Goal: Transaction & Acquisition: Obtain resource

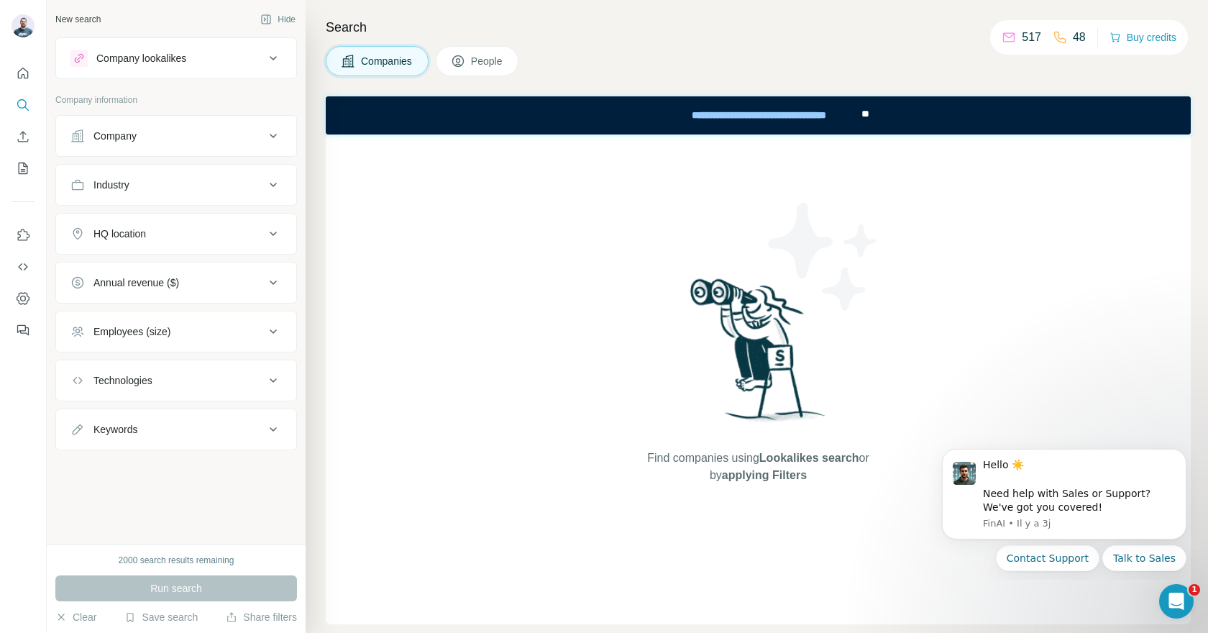
click at [224, 60] on div "Company lookalikes" at bounding box center [167, 58] width 194 height 17
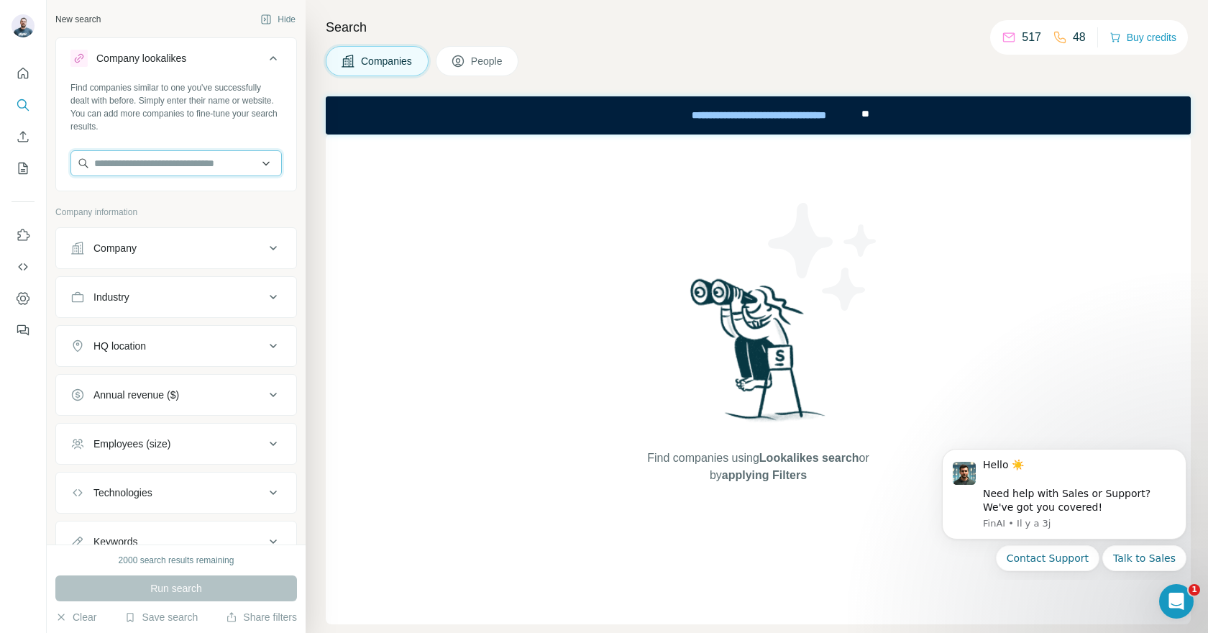
click at [191, 160] on input "text" at bounding box center [175, 163] width 211 height 26
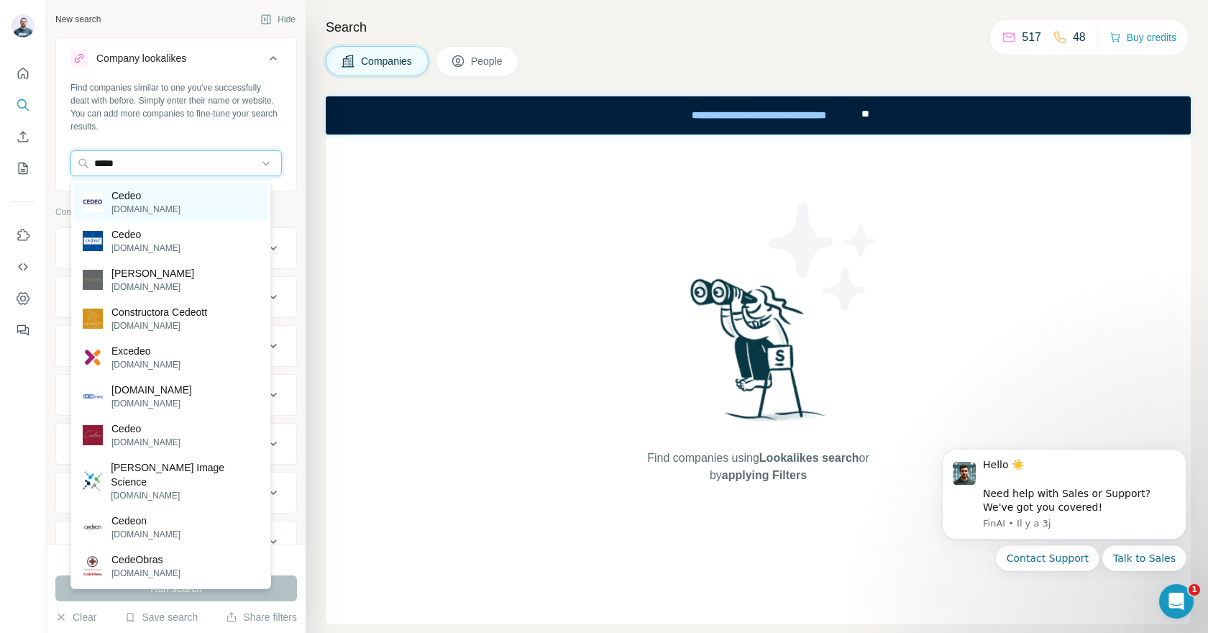
type input "*****"
click at [137, 205] on p "[DOMAIN_NAME]" at bounding box center [145, 209] width 69 height 13
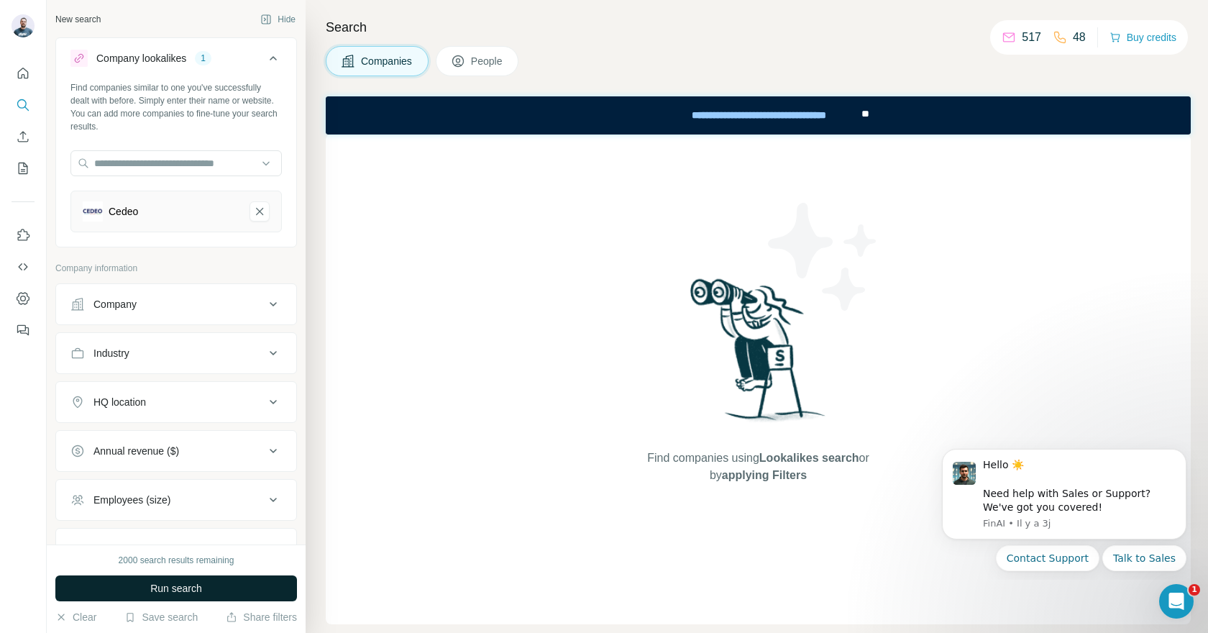
click at [180, 577] on button "Run search" at bounding box center [176, 588] width 242 height 26
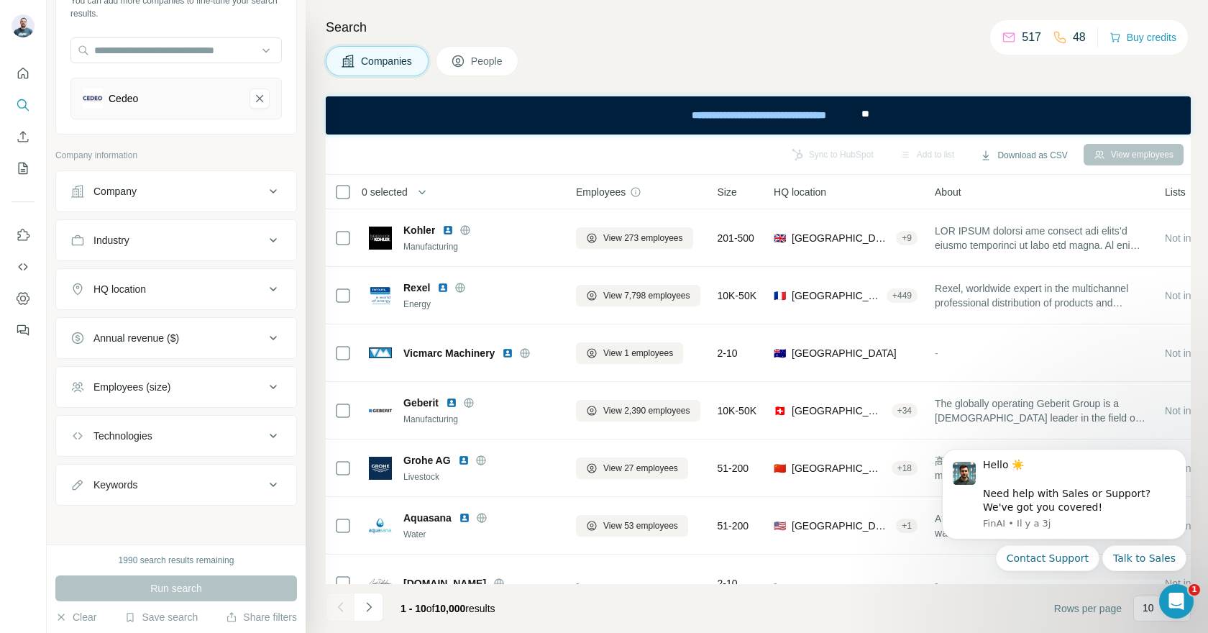
scroll to position [114, 0]
click at [175, 288] on div "HQ location" at bounding box center [167, 287] width 194 height 14
click at [160, 330] on input "text" at bounding box center [175, 324] width 211 height 26
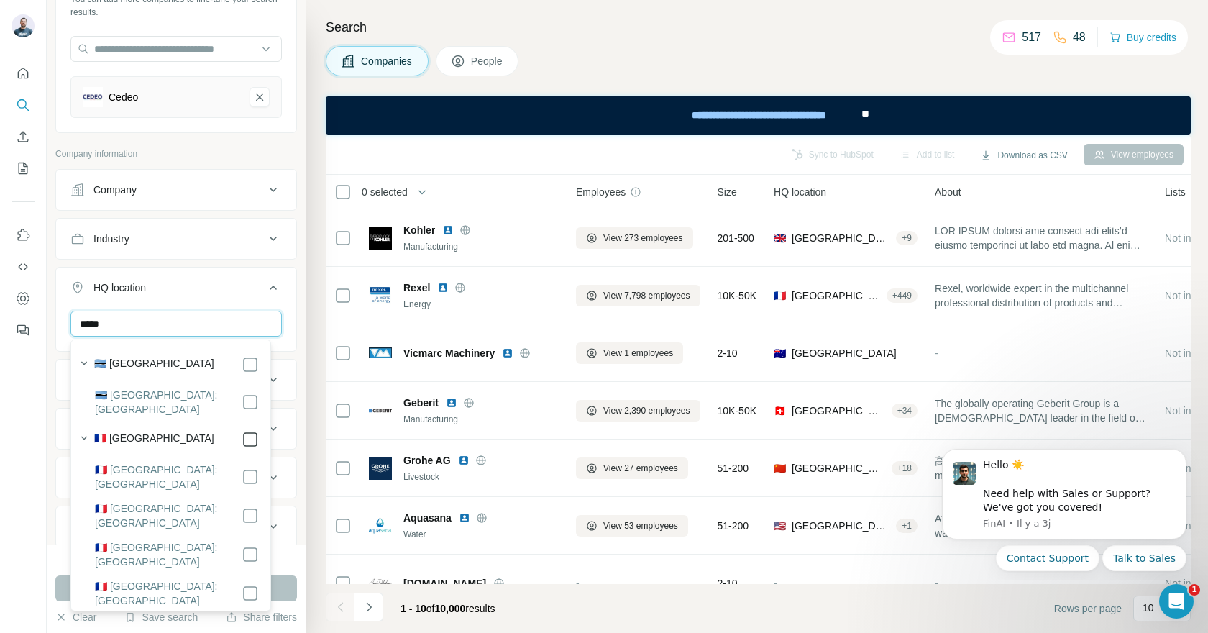
type input "*****"
click at [97, 431] on label "🇫🇷 [GEOGRAPHIC_DATA]" at bounding box center [154, 439] width 120 height 17
click at [35, 454] on div at bounding box center [23, 316] width 47 height 633
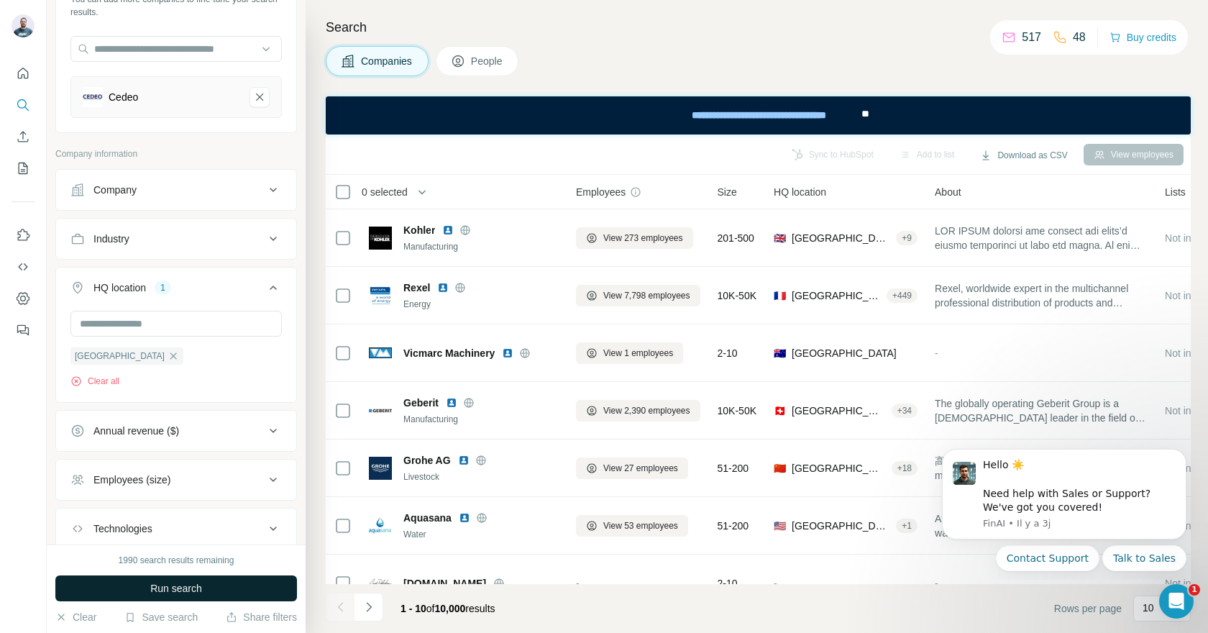
click at [157, 587] on span "Run search" at bounding box center [176, 588] width 52 height 14
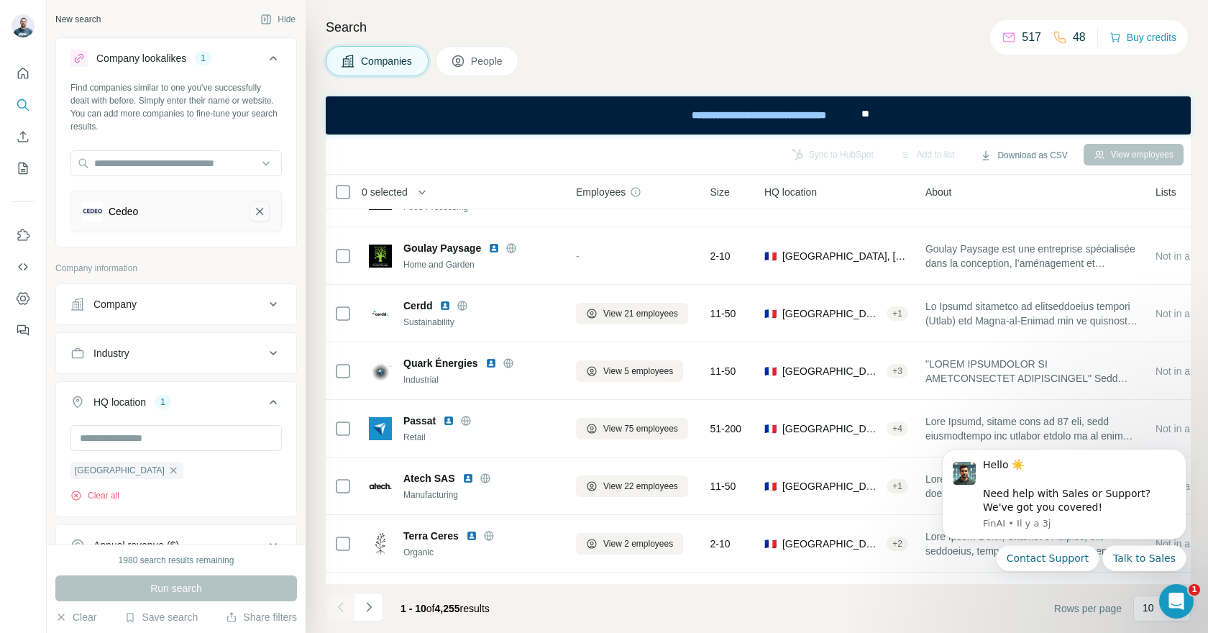
click at [253, 211] on icon "Cedeo-remove-button" at bounding box center [259, 211] width 13 height 14
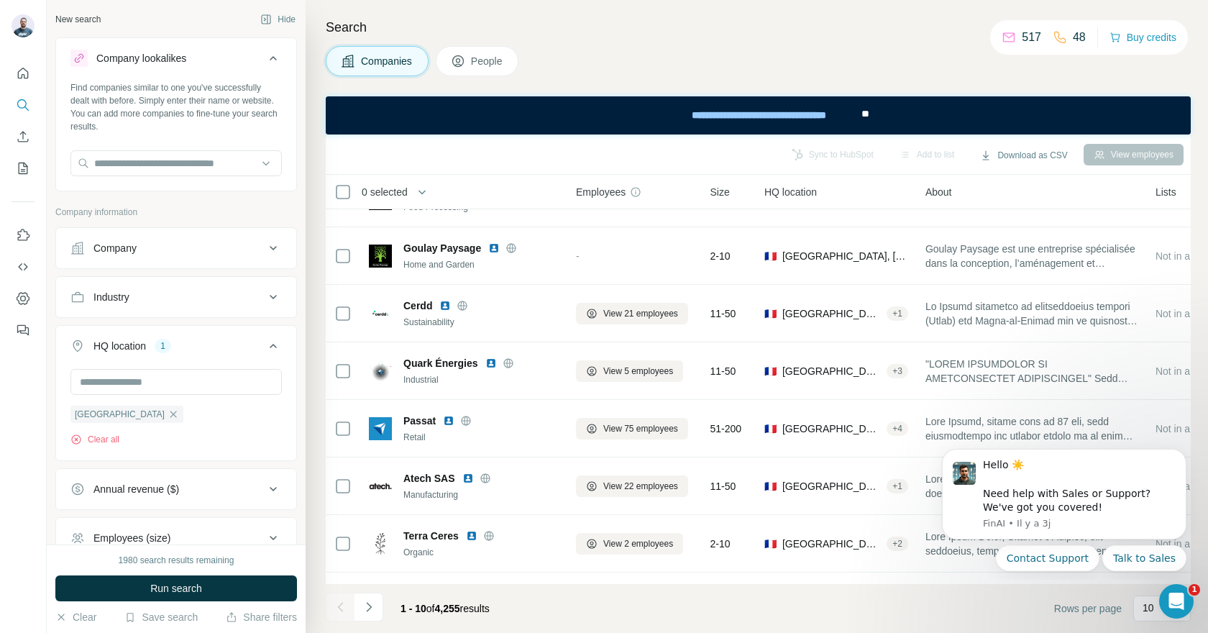
click at [202, 62] on div "Company lookalikes" at bounding box center [167, 58] width 194 height 17
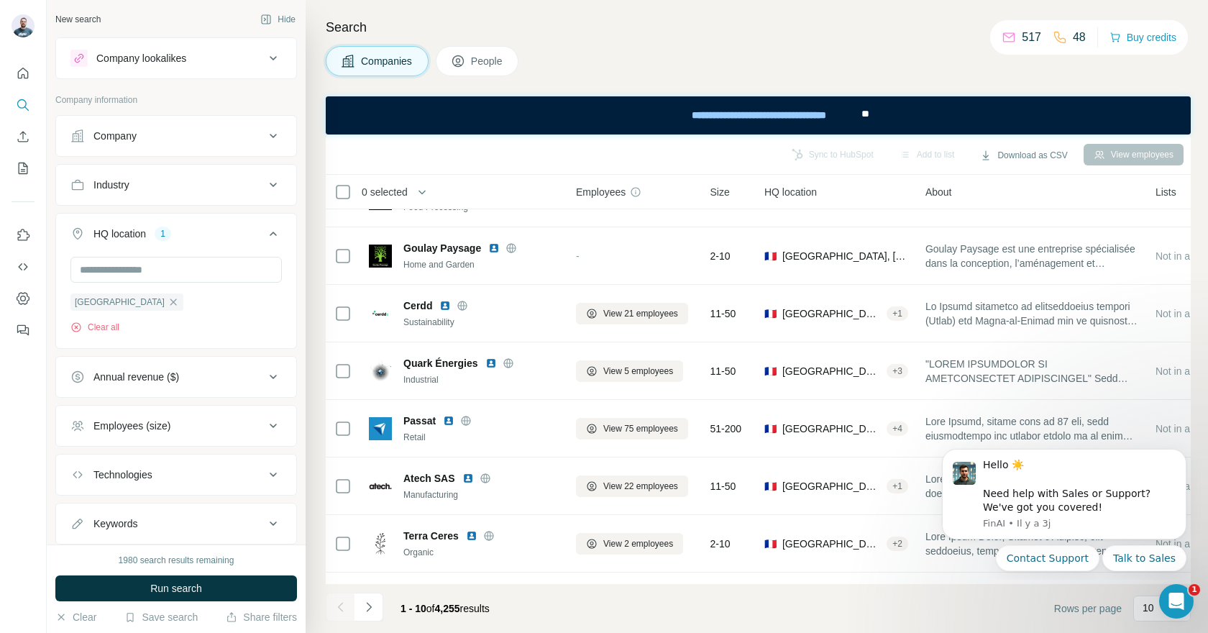
click at [202, 62] on div "Company lookalikes" at bounding box center [167, 58] width 194 height 17
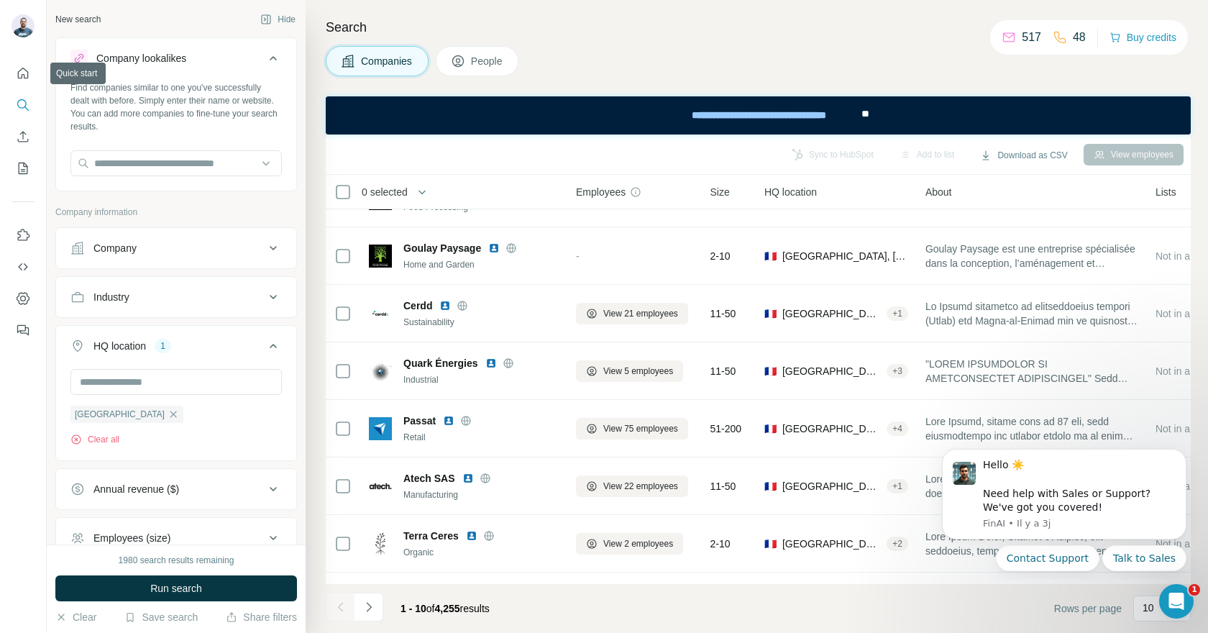
click at [24, 59] on div at bounding box center [23, 197] width 46 height 291
click at [29, 70] on icon "Quick start" at bounding box center [23, 73] width 14 height 14
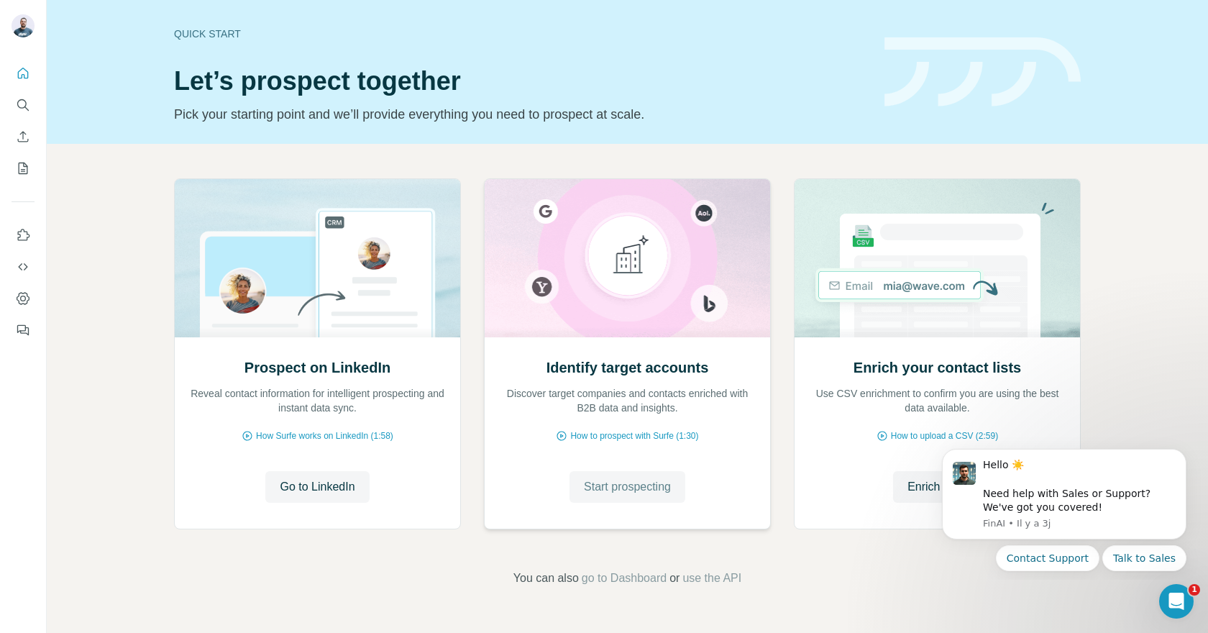
click at [619, 488] on span "Start prospecting" at bounding box center [627, 486] width 87 height 17
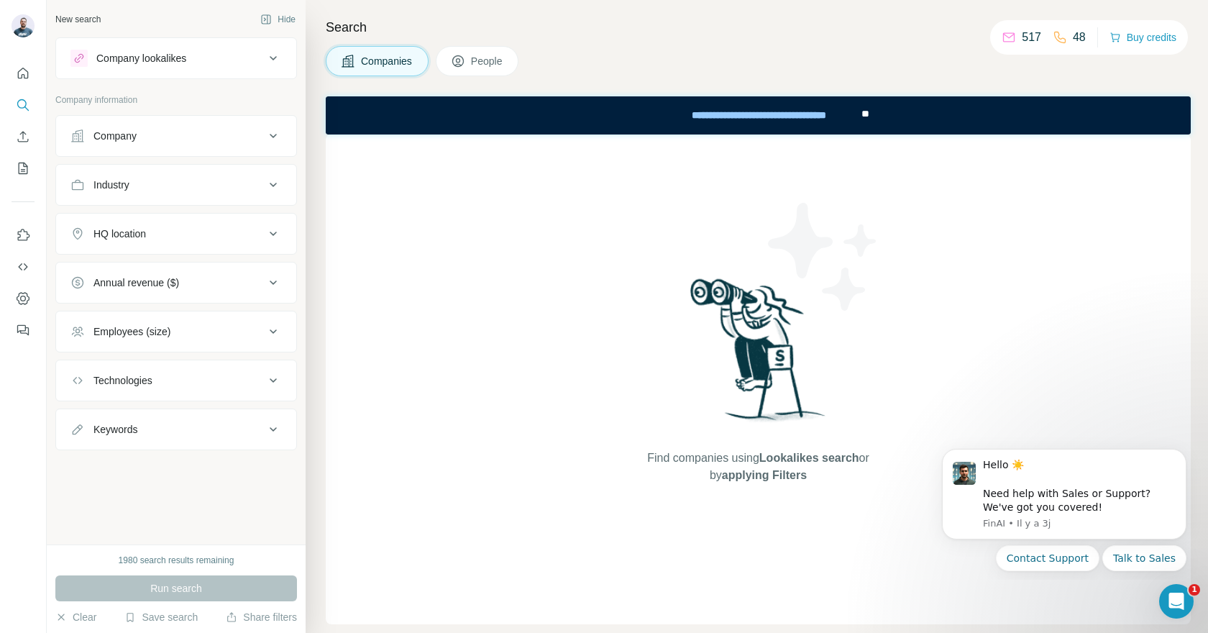
click at [211, 58] on div "Company lookalikes" at bounding box center [167, 58] width 194 height 17
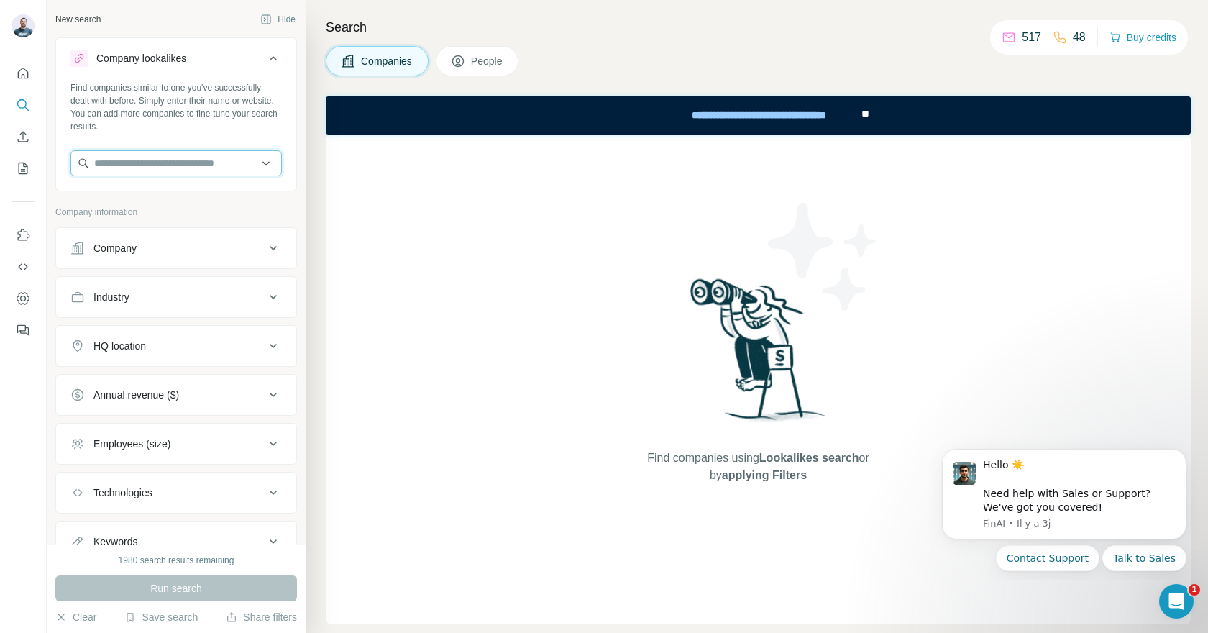
click at [178, 152] on input "text" at bounding box center [175, 163] width 211 height 26
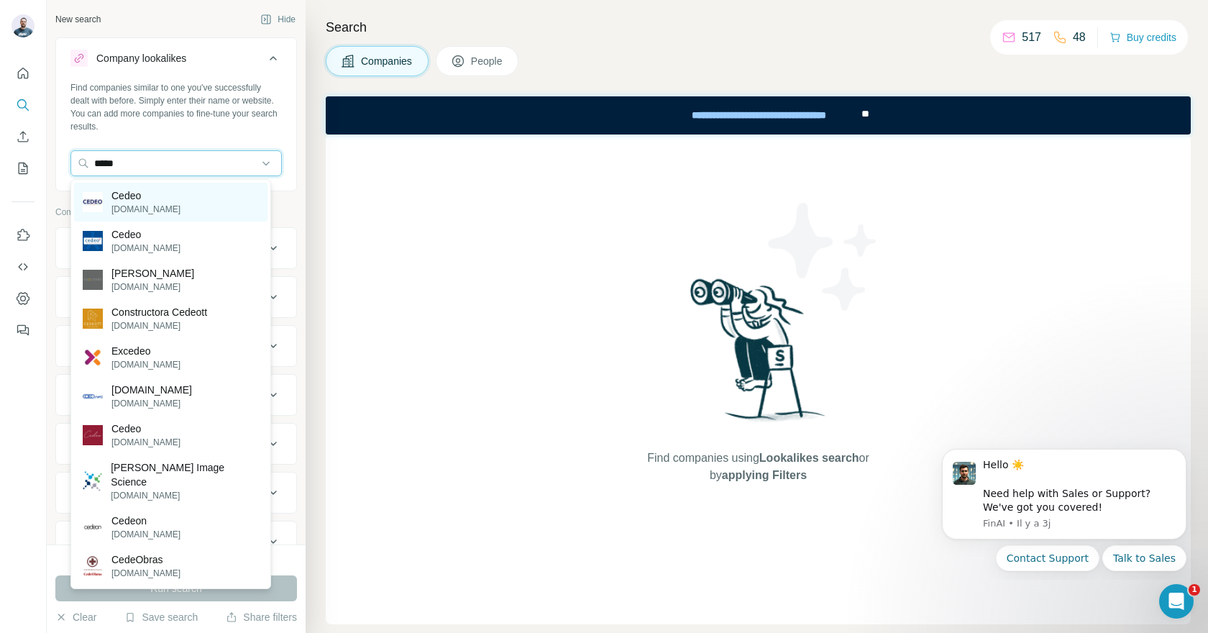
type input "*****"
click at [142, 199] on p "Cedeo" at bounding box center [145, 195] width 69 height 14
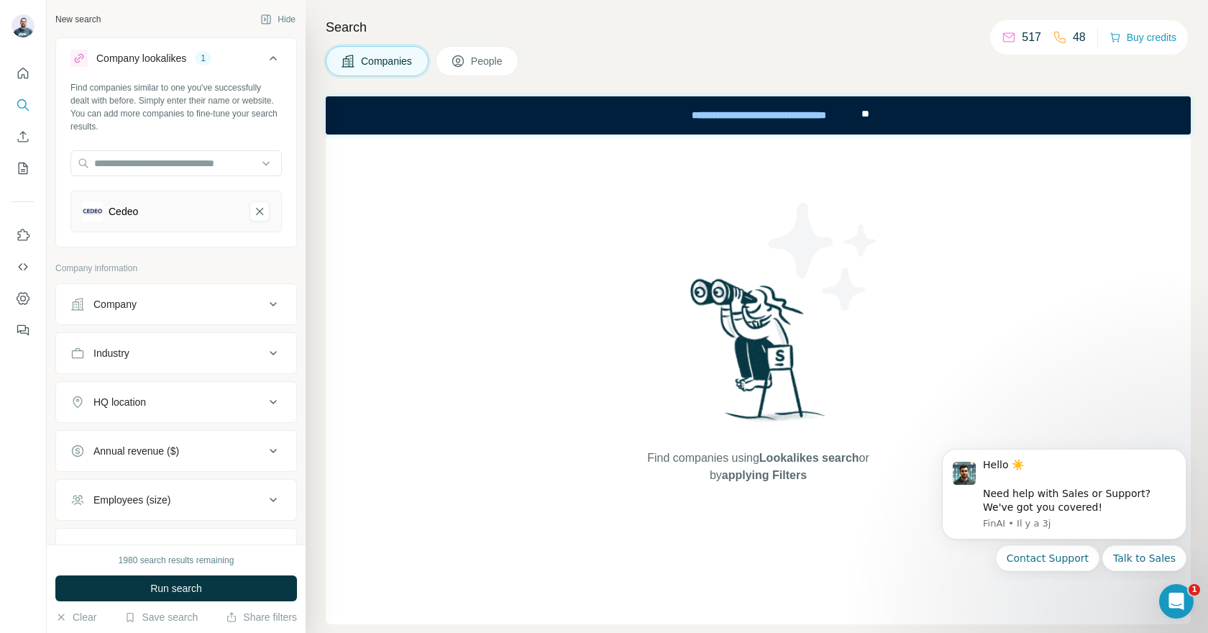
click at [146, 395] on div "HQ location" at bounding box center [119, 402] width 52 height 14
click at [149, 434] on input "text" at bounding box center [175, 438] width 211 height 26
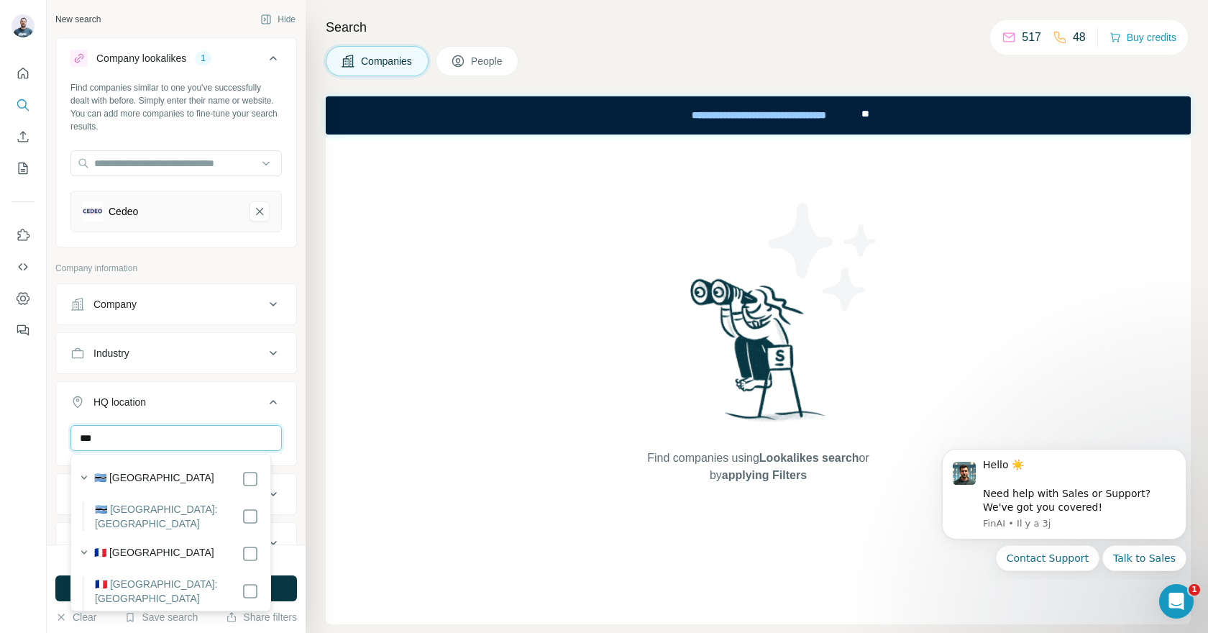
type input "***"
click at [128, 545] on label "🇫🇷 [GEOGRAPHIC_DATA]" at bounding box center [154, 553] width 120 height 17
click at [83, 545] on icon "button" at bounding box center [84, 552] width 14 height 14
click at [53, 539] on div "New search Hide Company lookalikes 1 Find companies similar to one you've succe…" at bounding box center [176, 272] width 259 height 544
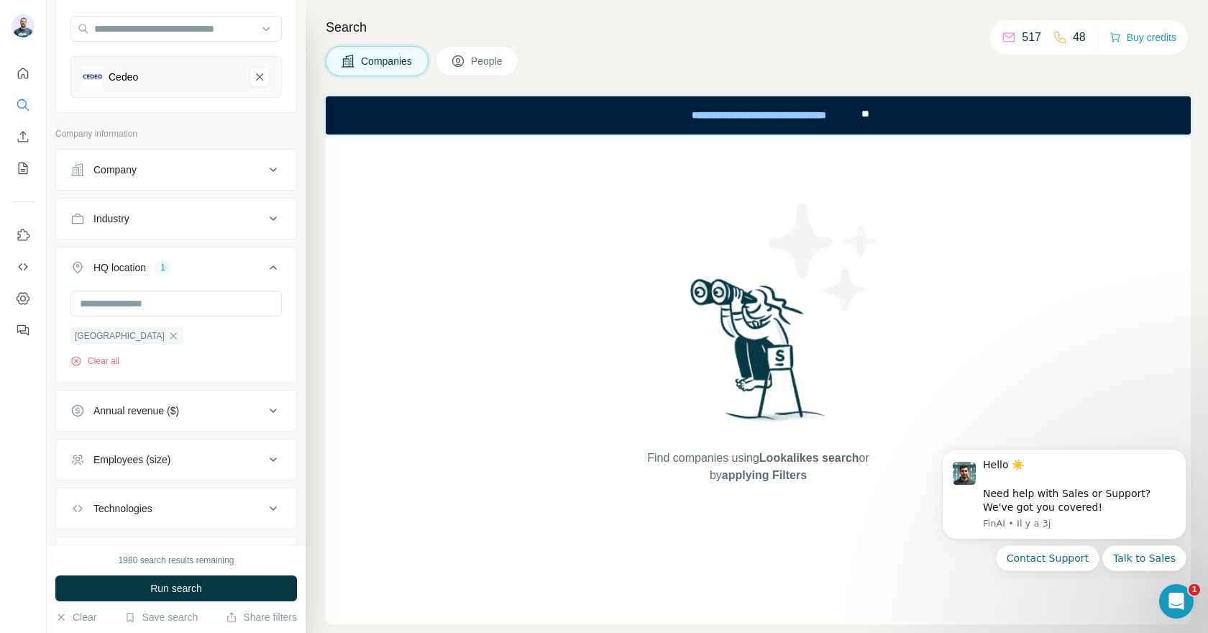
scroll to position [135, 0]
click at [166, 464] on div "Employees (size)" at bounding box center [131, 459] width 77 height 14
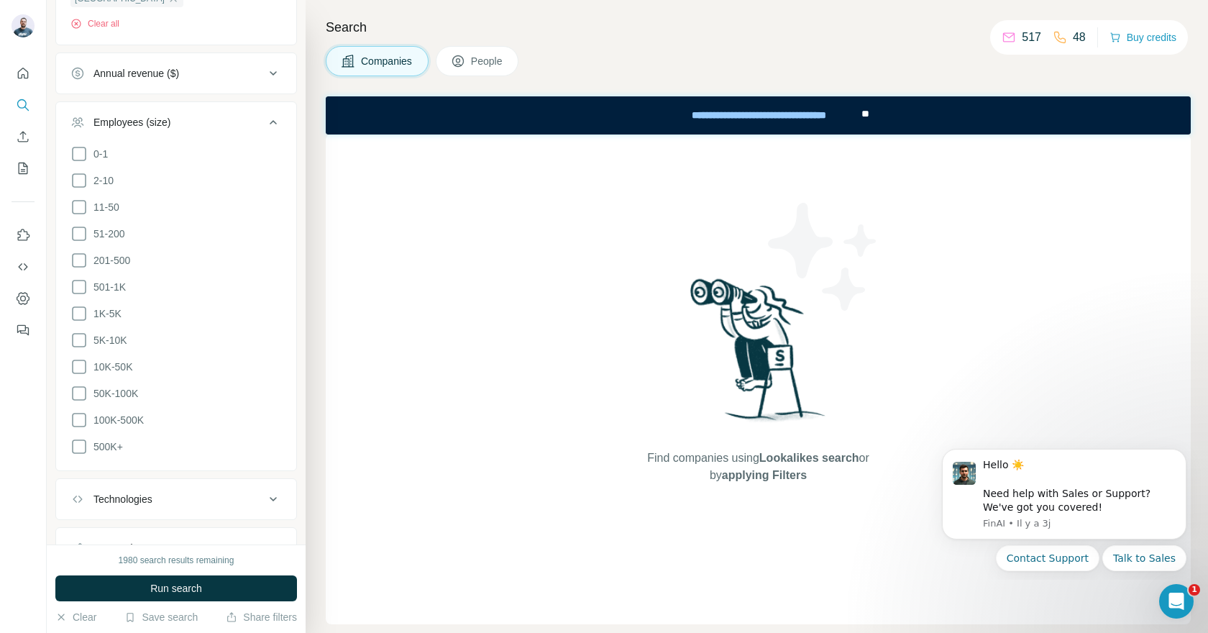
scroll to position [478, 0]
click at [78, 259] on icon at bounding box center [79, 254] width 14 height 14
click at [78, 275] on icon at bounding box center [78, 280] width 17 height 17
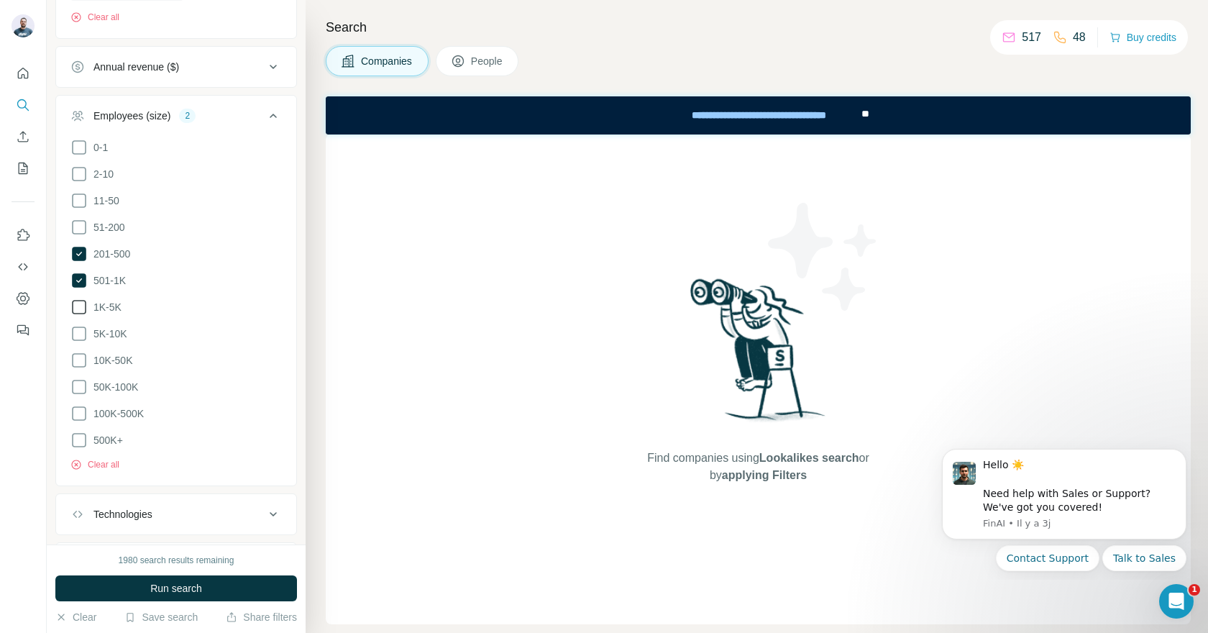
click at [79, 305] on icon at bounding box center [78, 306] width 17 height 17
click at [78, 331] on icon at bounding box center [78, 333] width 17 height 17
click at [81, 358] on icon at bounding box center [78, 360] width 17 height 17
click at [83, 380] on icon at bounding box center [78, 386] width 17 height 17
click at [79, 406] on icon at bounding box center [78, 413] width 17 height 17
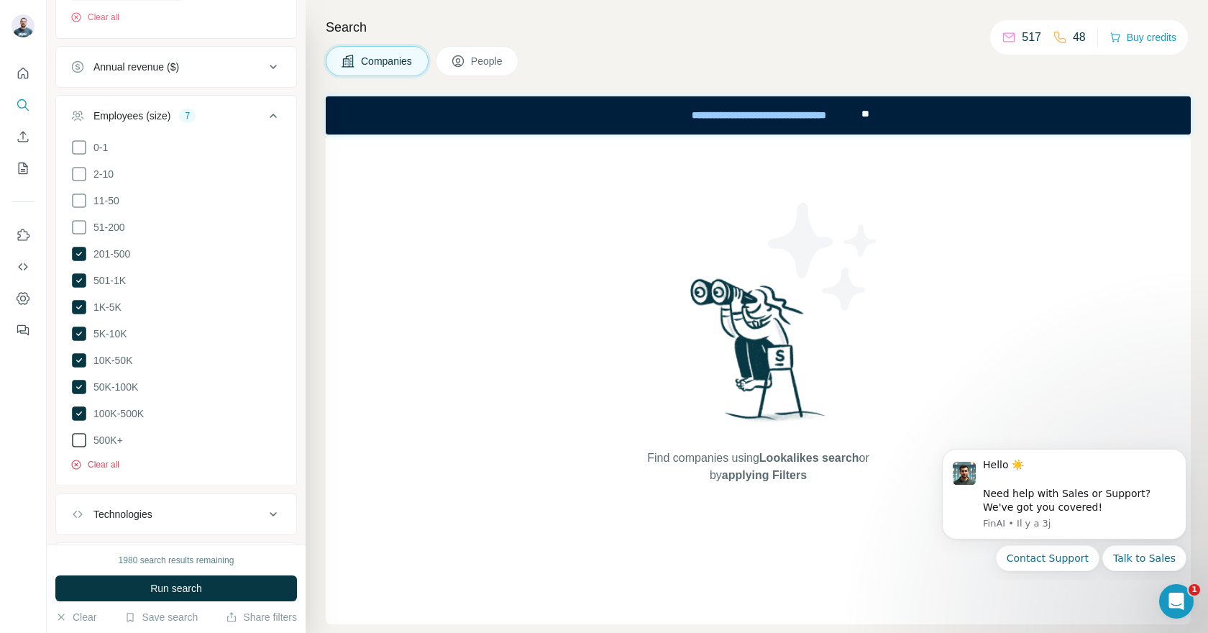
click at [81, 432] on icon at bounding box center [78, 439] width 17 height 17
click at [201, 582] on span "Run search" at bounding box center [176, 588] width 52 height 14
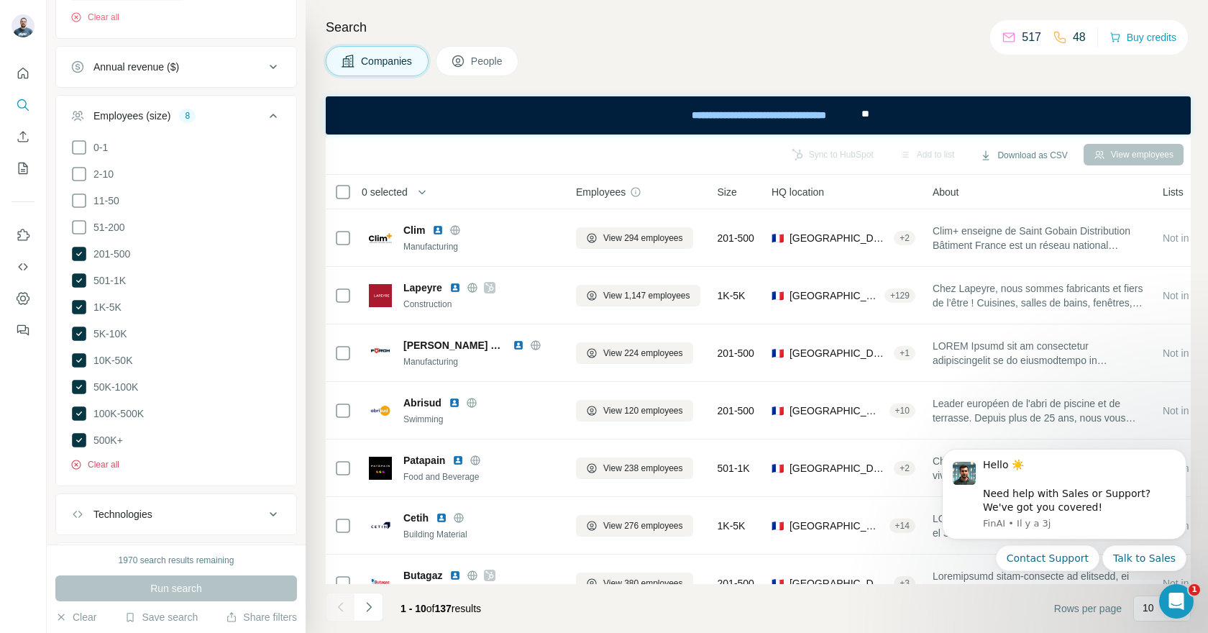
click at [480, 58] on span "People" at bounding box center [487, 61] width 33 height 14
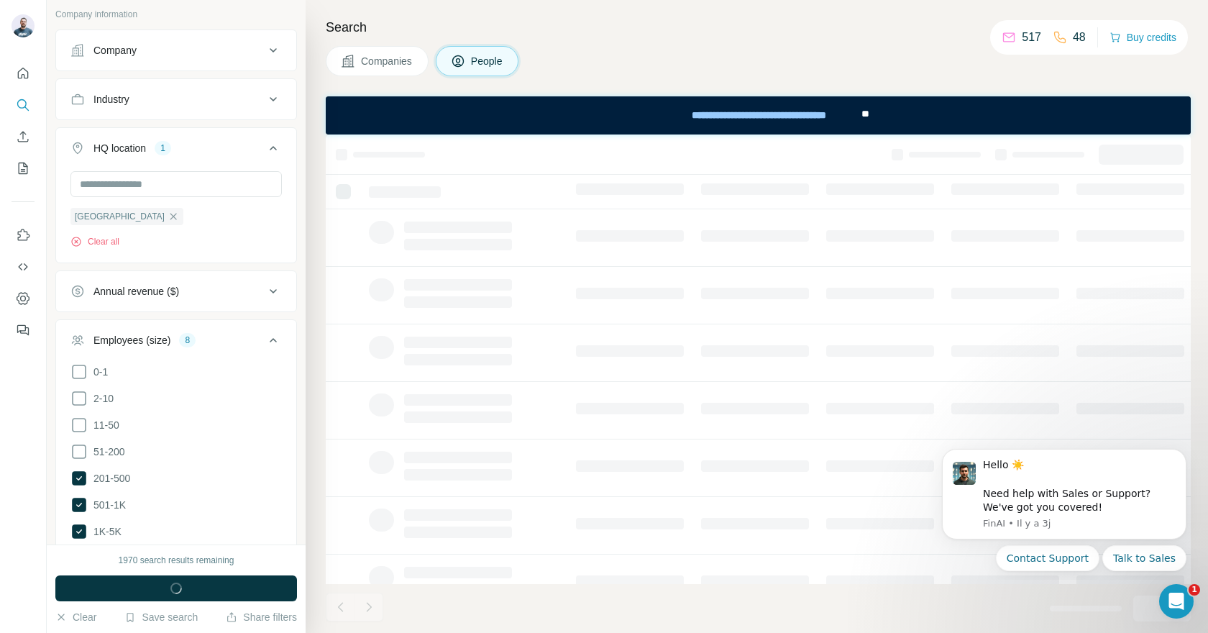
click at [747, 51] on div "Companies People" at bounding box center [758, 61] width 865 height 30
click at [24, 78] on icon "Quick start" at bounding box center [23, 73] width 11 height 11
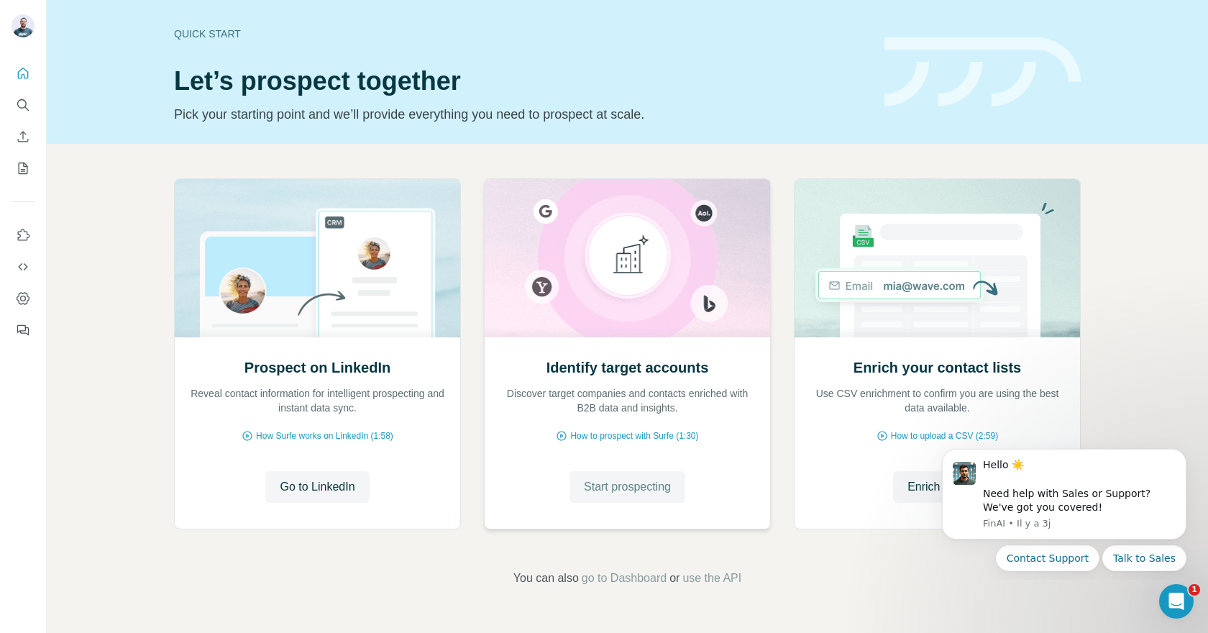
click at [634, 482] on span "Start prospecting" at bounding box center [627, 486] width 87 height 17
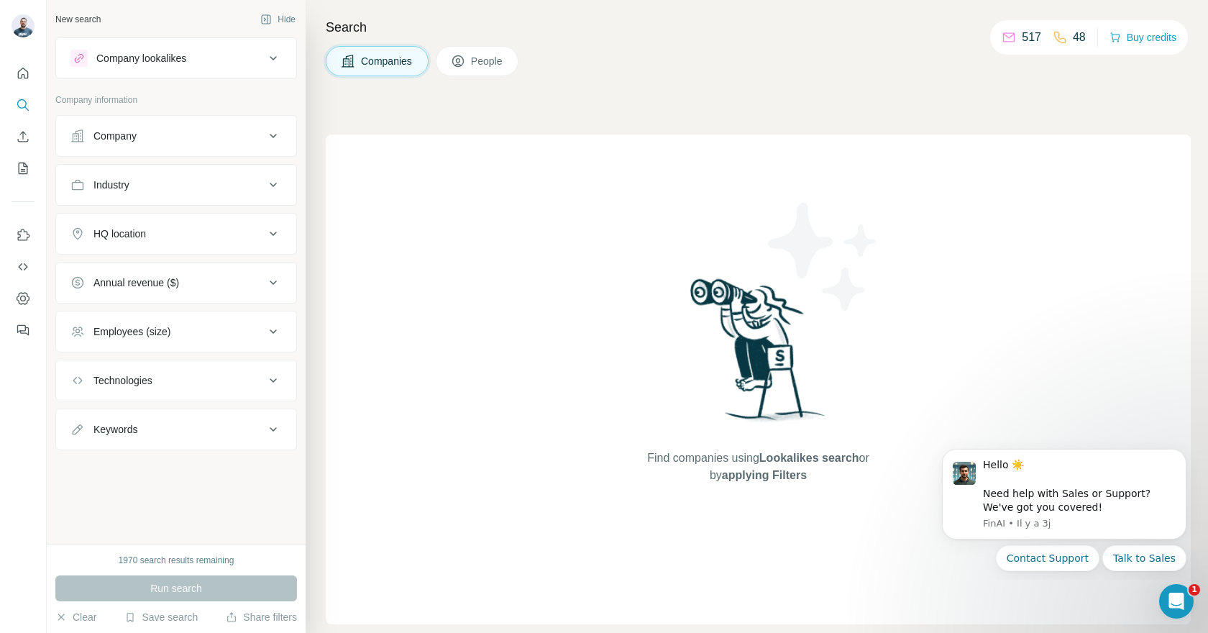
click at [475, 60] on span "People" at bounding box center [487, 61] width 33 height 14
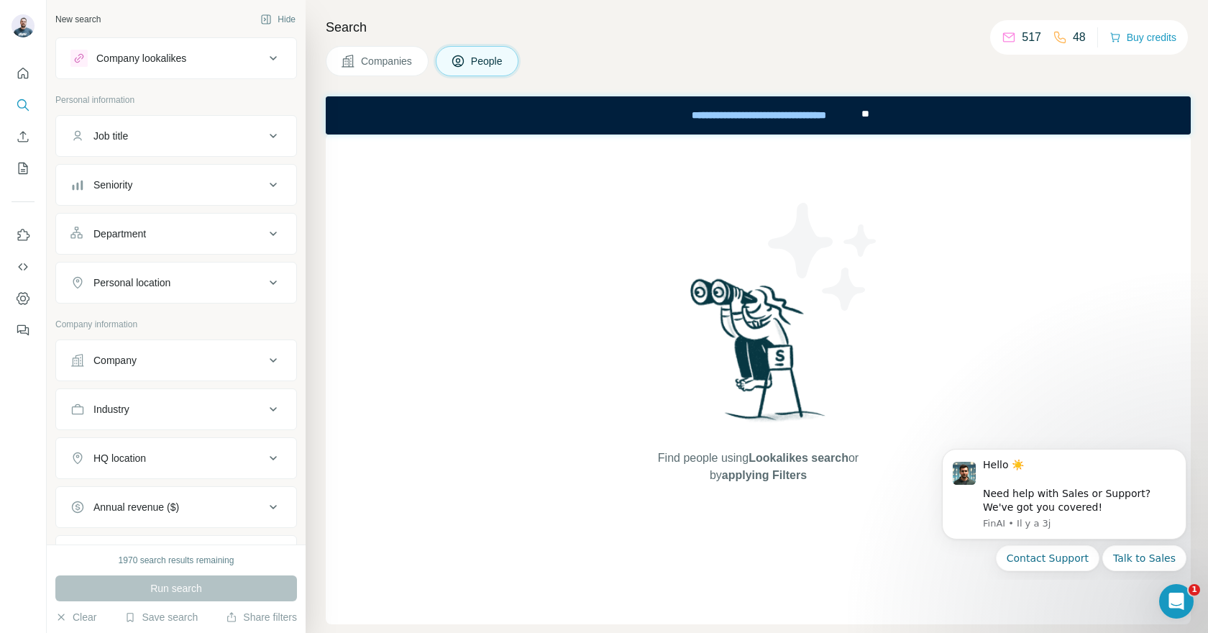
click at [163, 64] on div "Company lookalikes" at bounding box center [141, 58] width 90 height 14
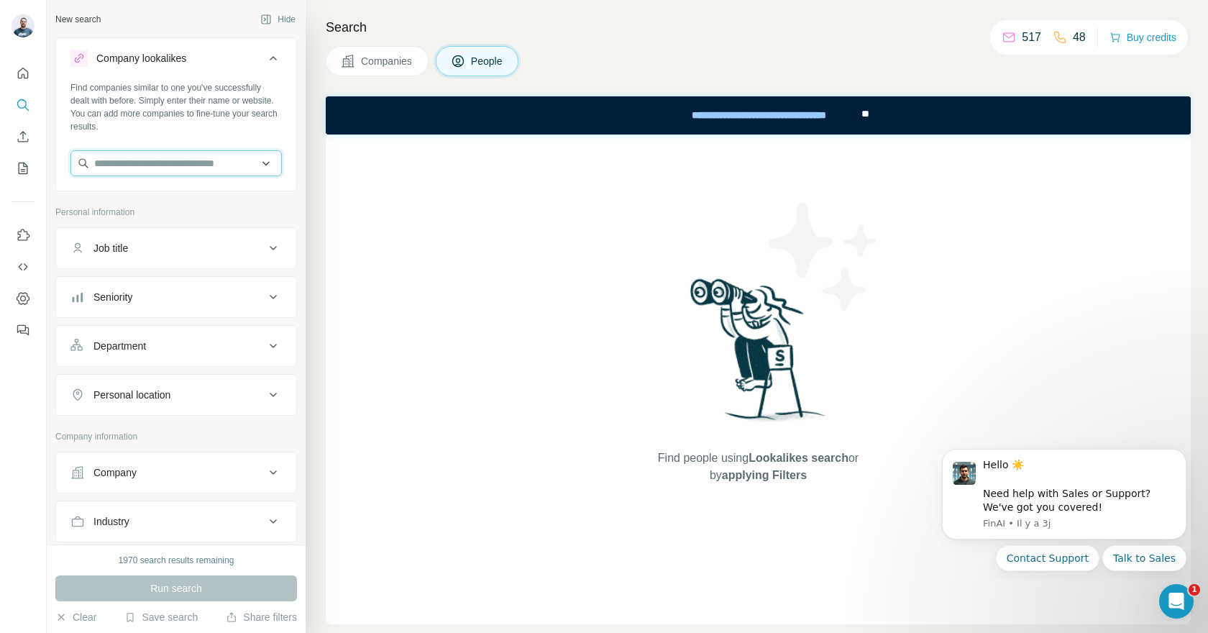
click at [198, 157] on input "text" at bounding box center [175, 163] width 211 height 26
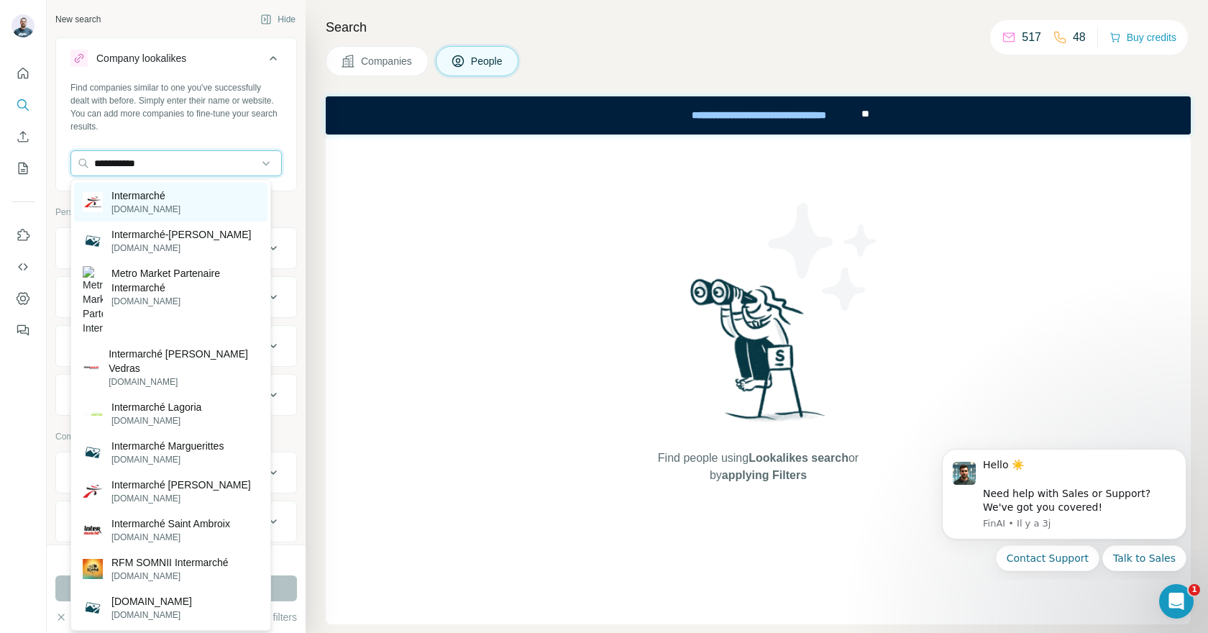
type input "**********"
click at [180, 193] on p "Intermarché" at bounding box center [145, 195] width 69 height 14
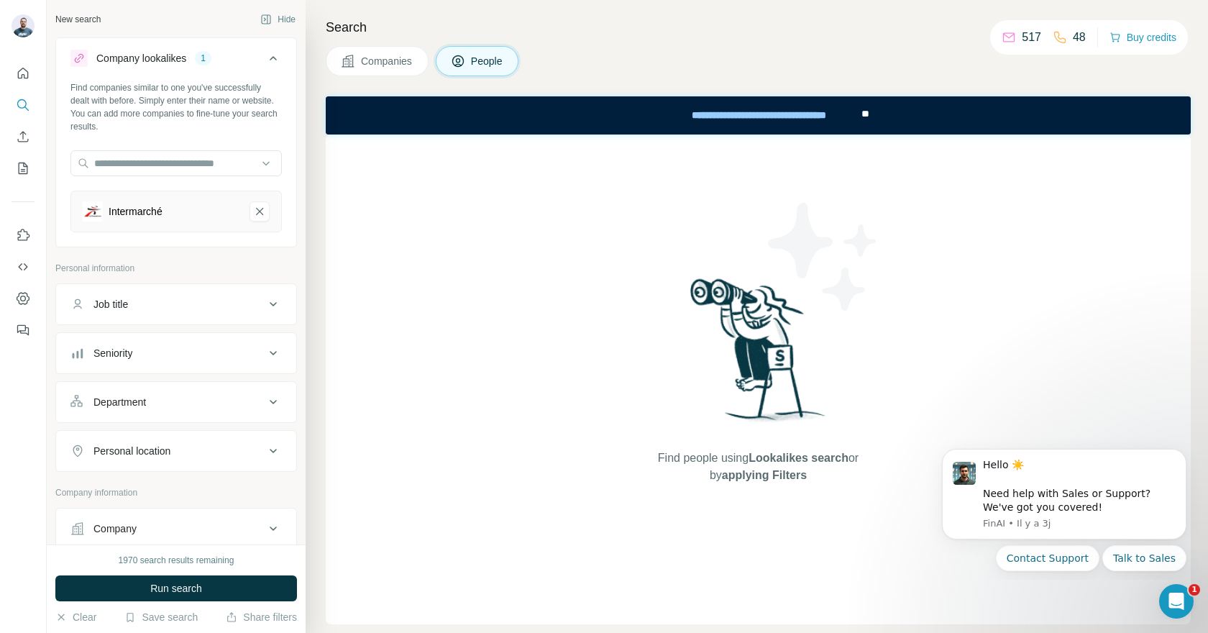
click at [242, 293] on button "Job title" at bounding box center [176, 304] width 240 height 35
click at [191, 347] on input "text" at bounding box center [161, 340] width 183 height 26
type input "**********"
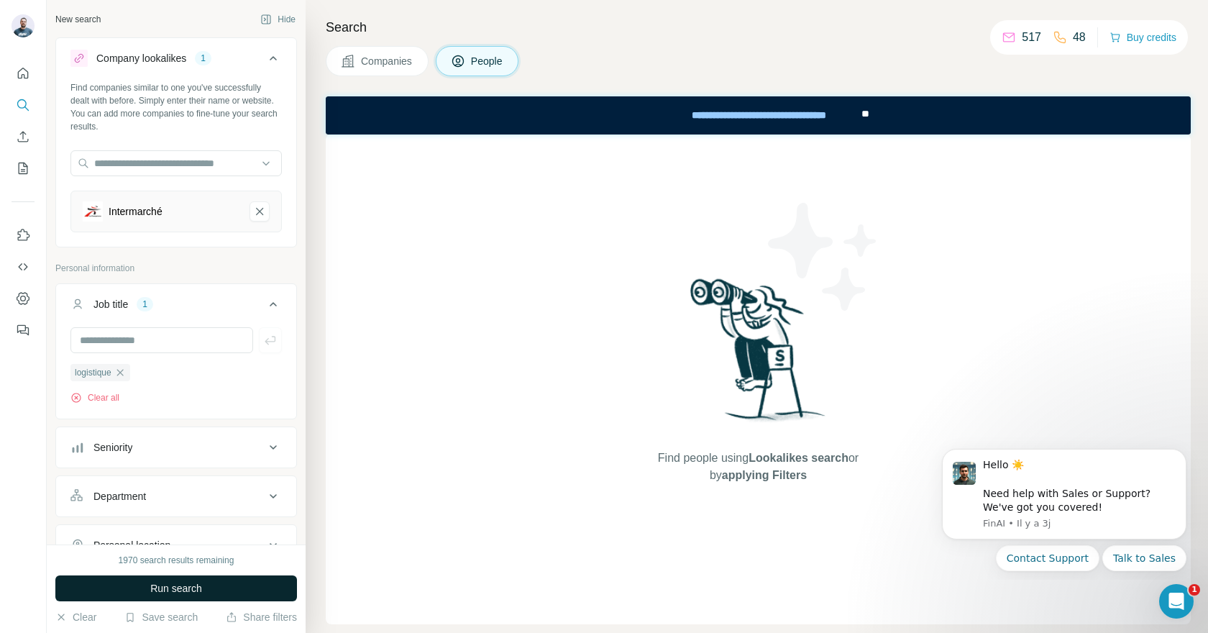
click at [169, 588] on span "Run search" at bounding box center [176, 588] width 52 height 14
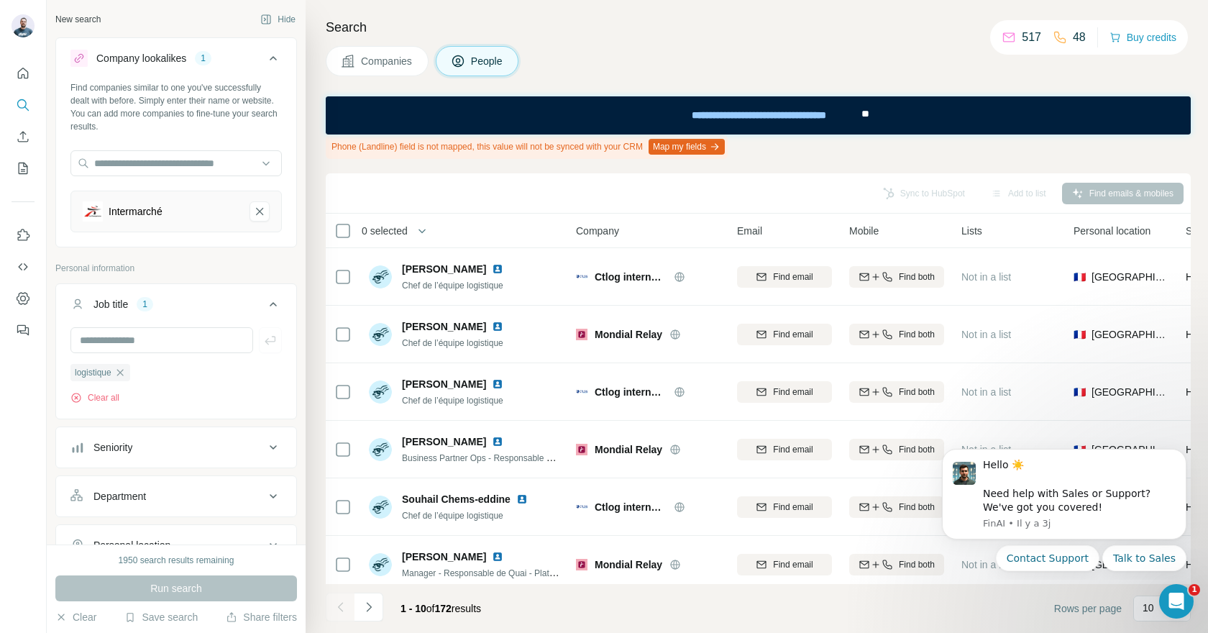
click at [266, 55] on icon at bounding box center [273, 58] width 17 height 17
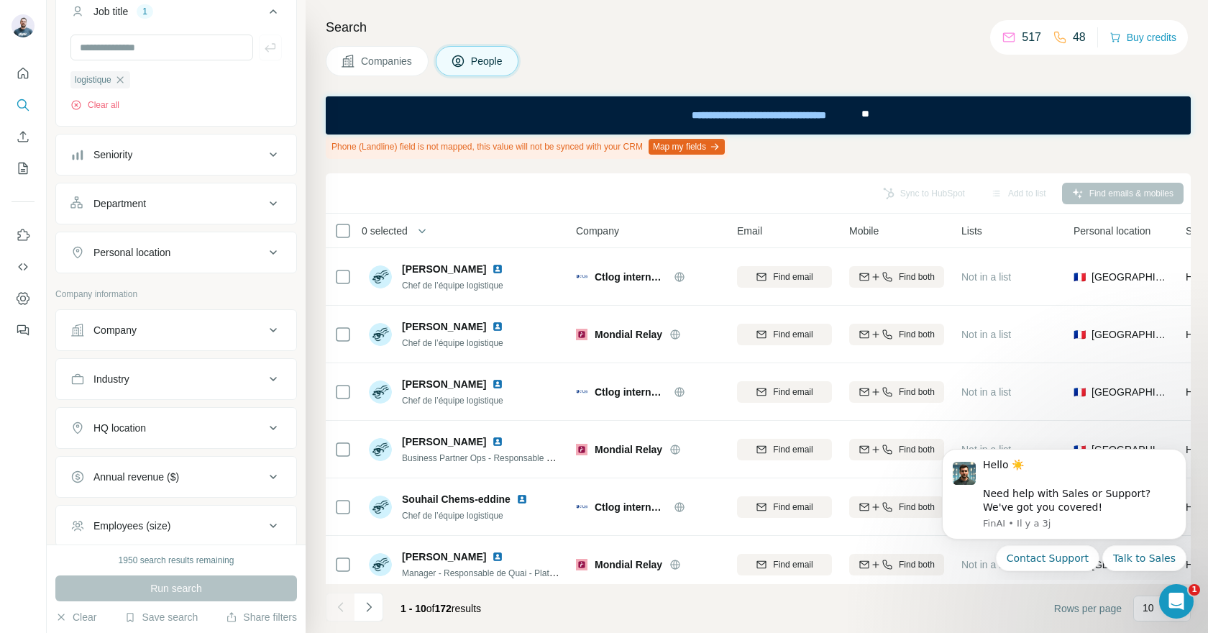
scroll to position [125, 0]
click at [198, 334] on div "Company" at bounding box center [167, 329] width 194 height 14
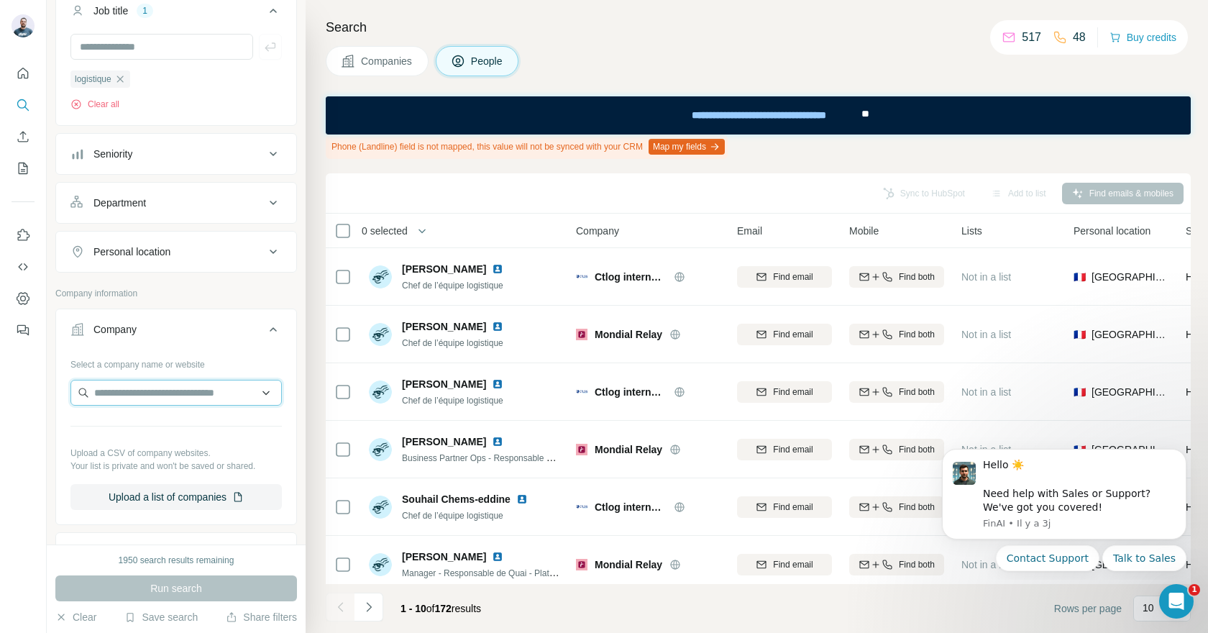
click at [202, 394] on input "text" at bounding box center [175, 393] width 211 height 26
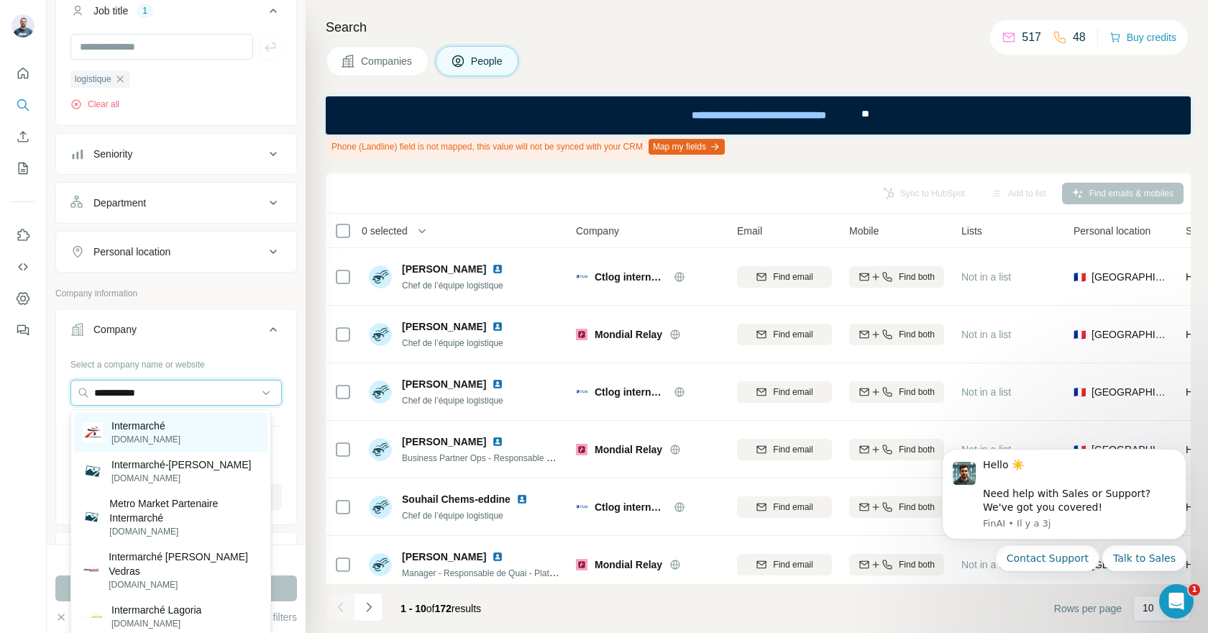
type input "**********"
click at [180, 423] on p "Intermarché" at bounding box center [145, 425] width 69 height 14
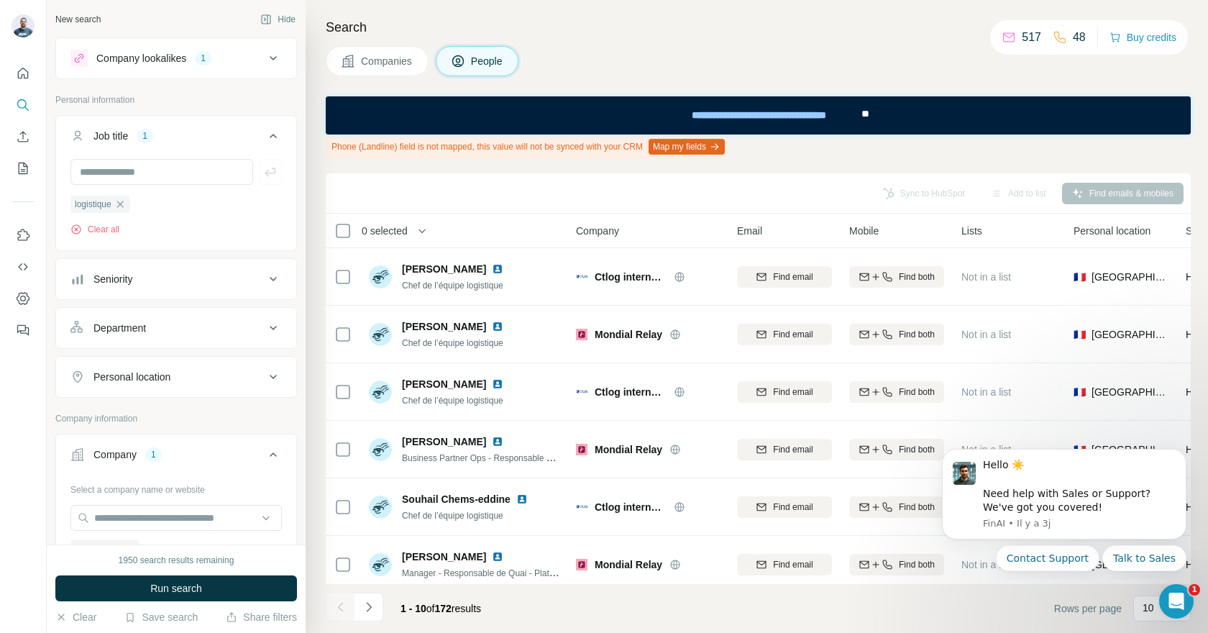
click at [238, 58] on div "Company lookalikes 1" at bounding box center [167, 58] width 194 height 17
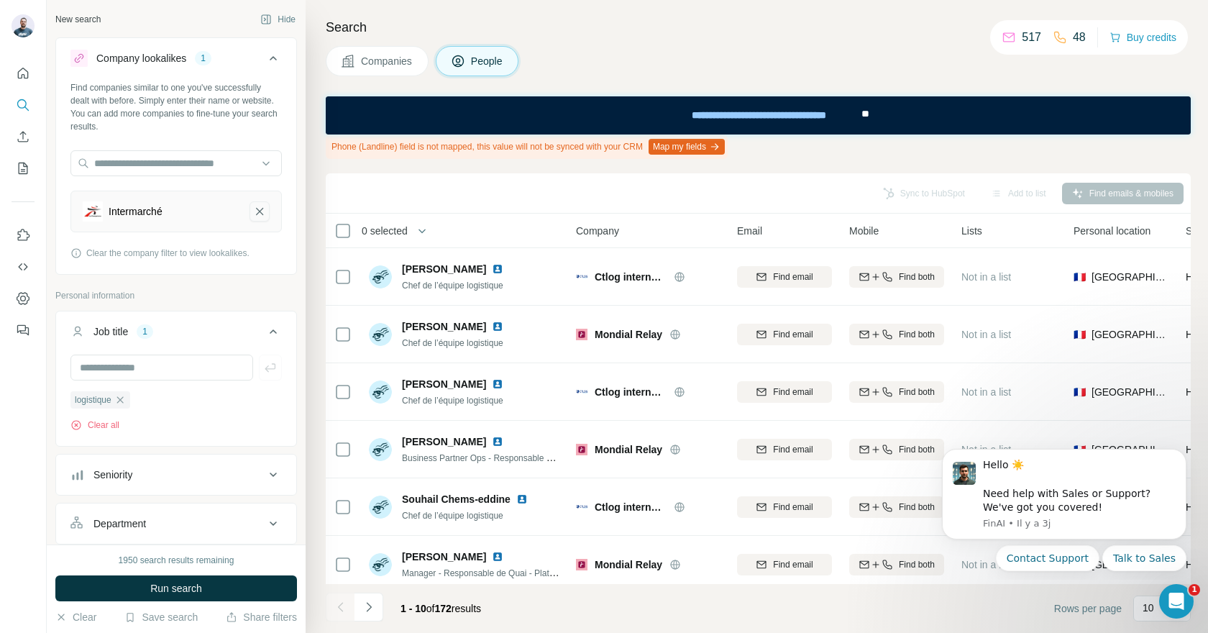
click at [253, 213] on icon "Intermarché-remove-button" at bounding box center [259, 211] width 13 height 14
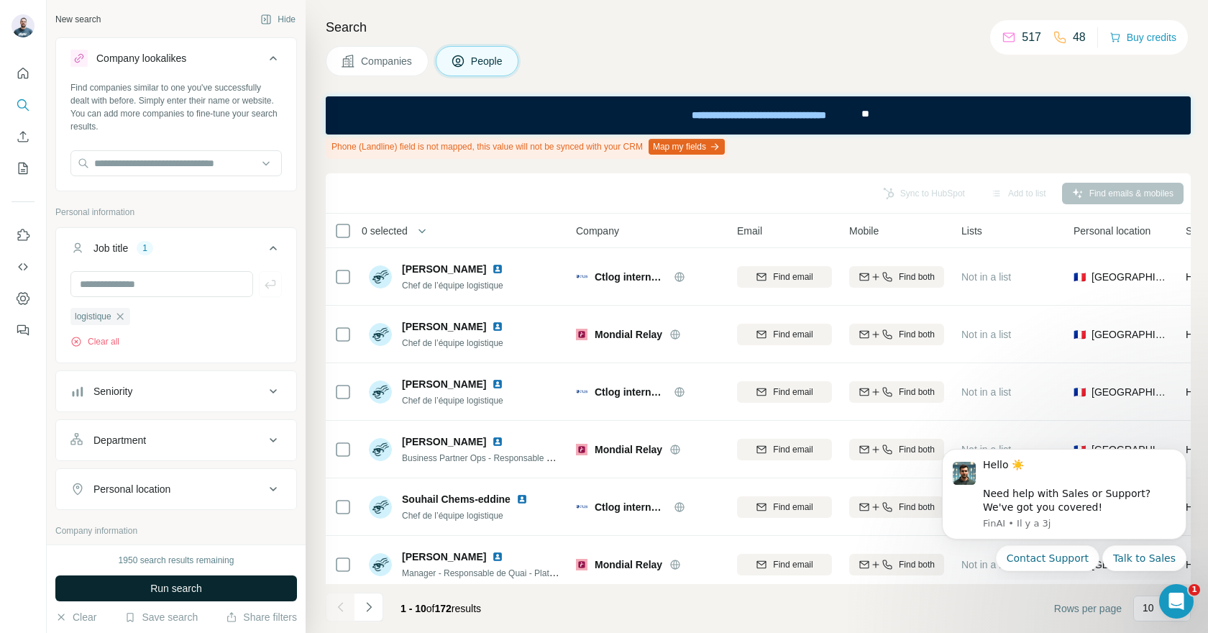
click at [175, 579] on button "Run search" at bounding box center [176, 588] width 242 height 26
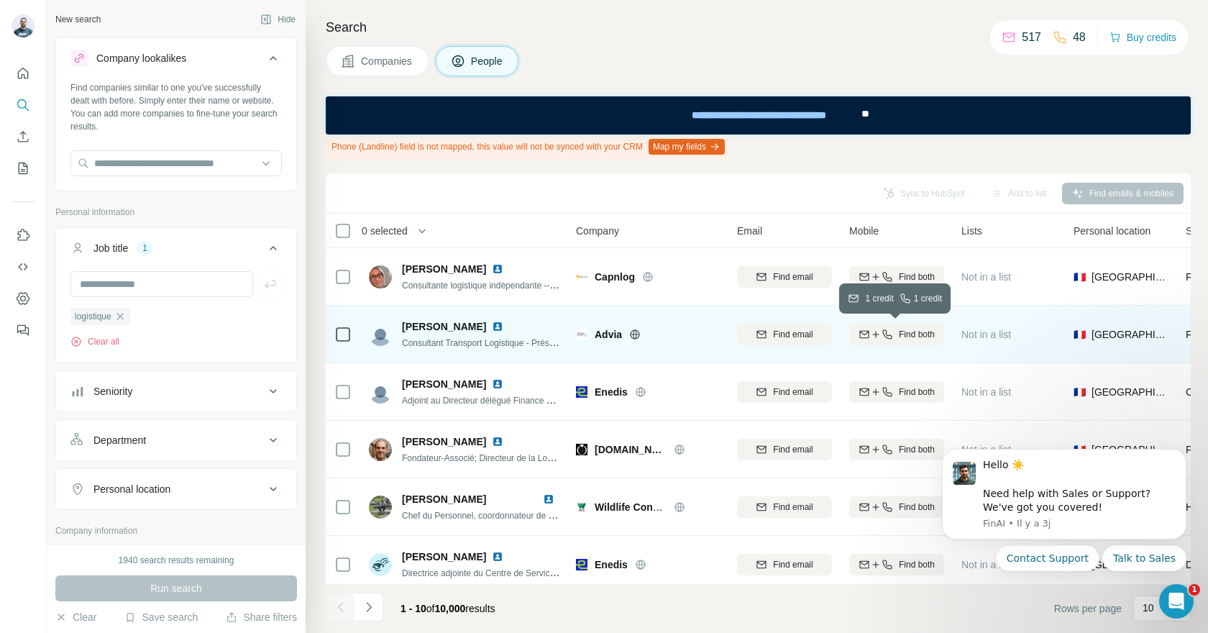
click at [876, 335] on icon "button" at bounding box center [876, 335] width 12 height 12
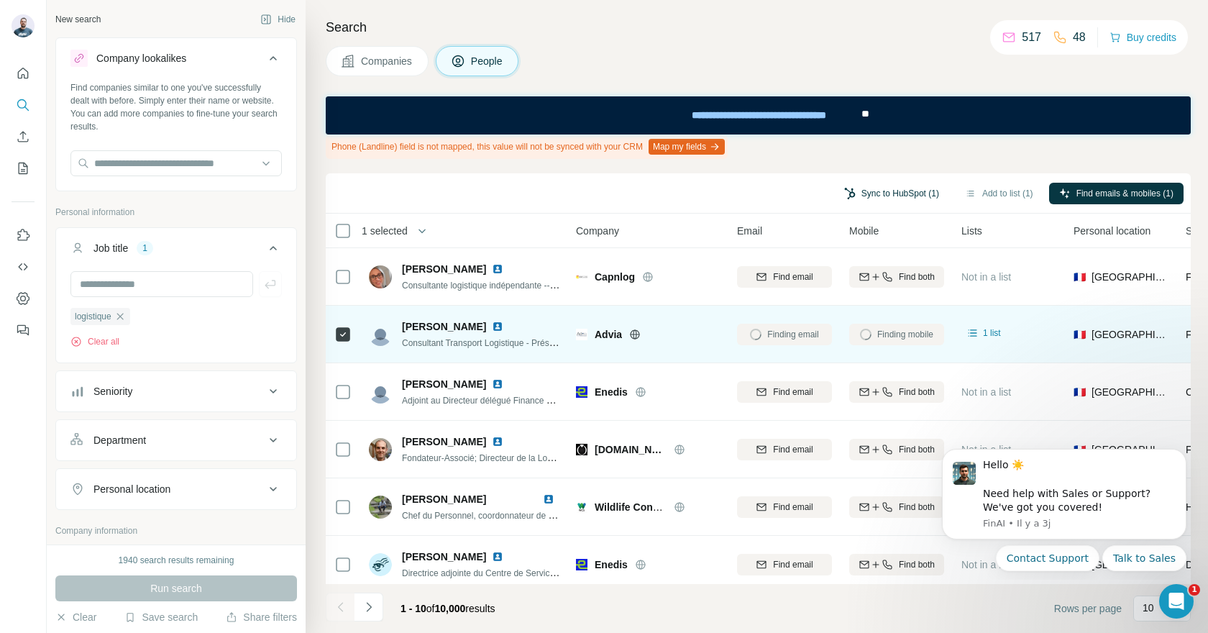
click at [899, 191] on button "Sync to HubSpot (1)" at bounding box center [891, 194] width 115 height 22
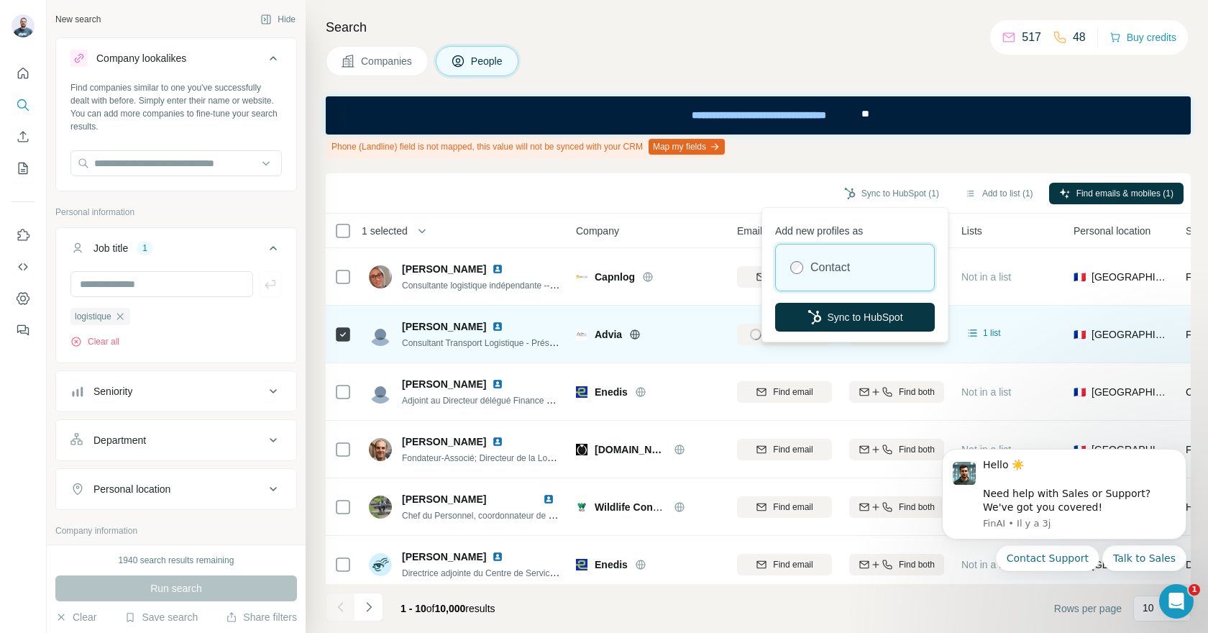
click at [913, 155] on div "Phone (Landline) field is not mapped, this value will not be synced with your C…" at bounding box center [758, 146] width 865 height 24
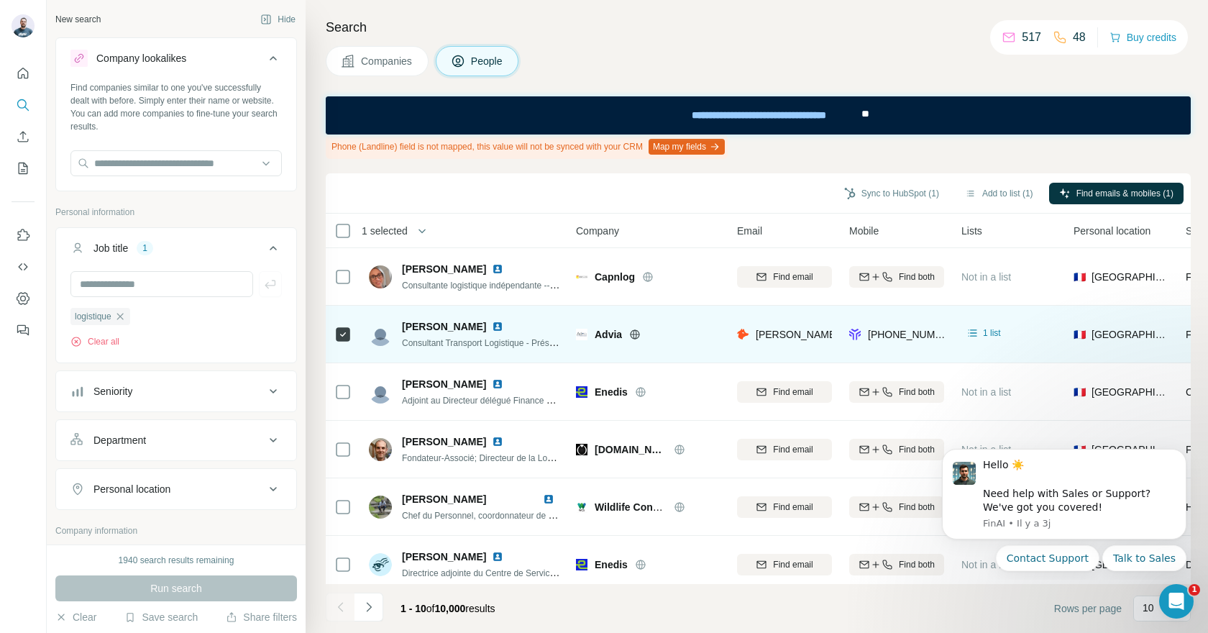
click at [457, 325] on span "[PERSON_NAME]" at bounding box center [444, 326] width 84 height 14
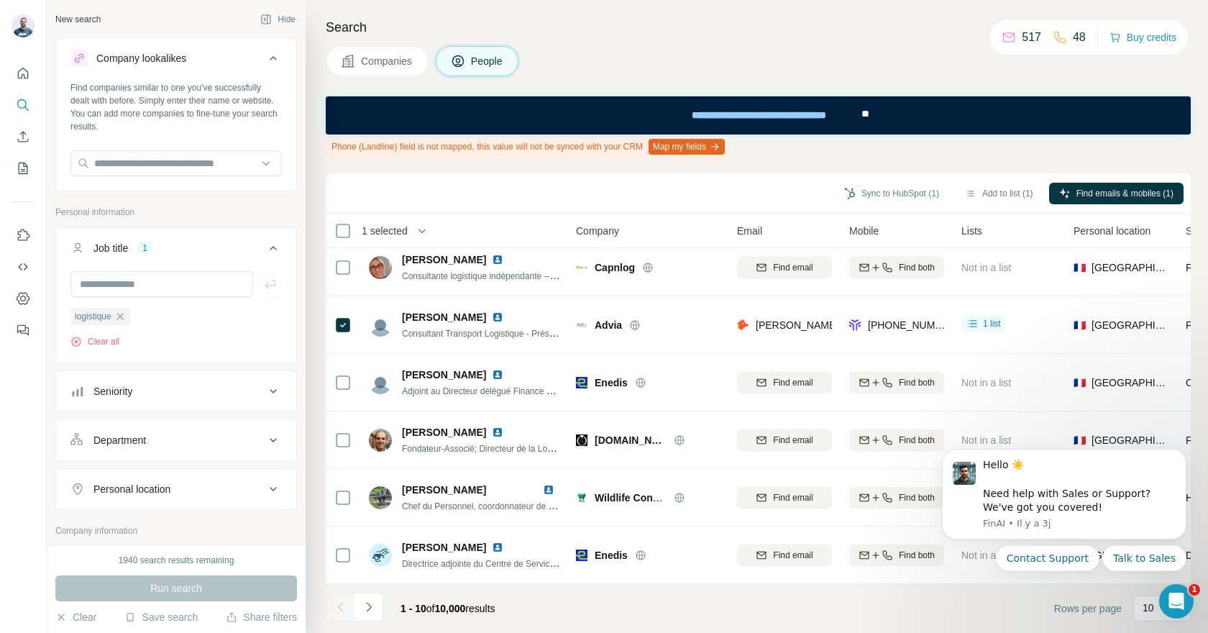
scroll to position [19, 0]
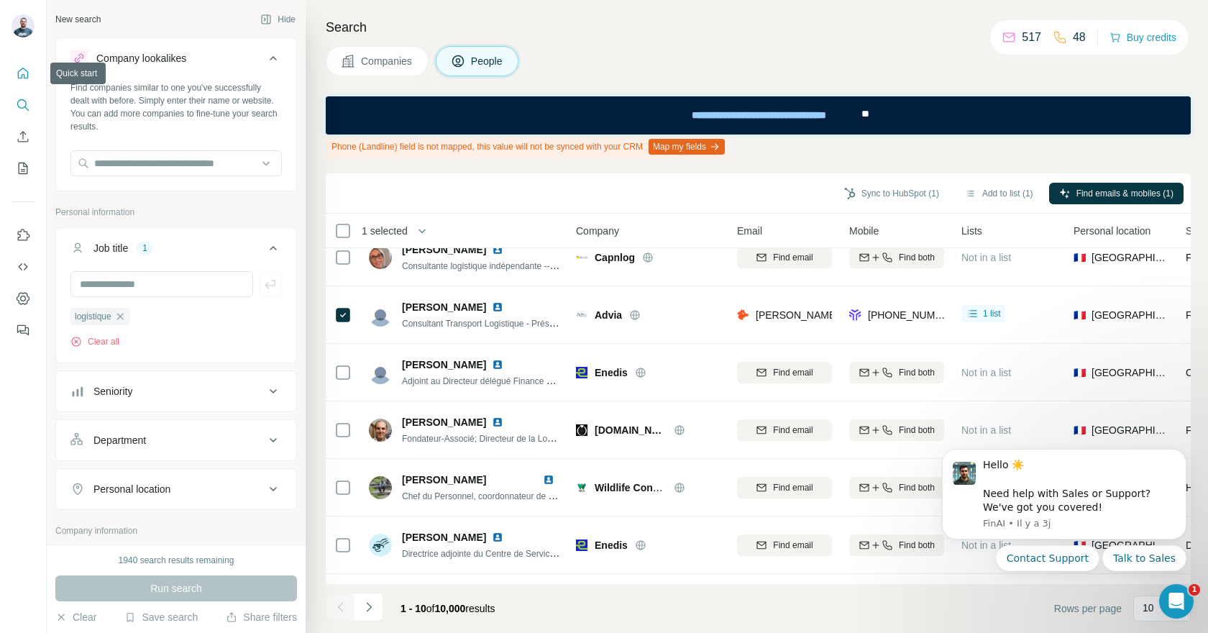
click at [27, 74] on icon "Quick start" at bounding box center [23, 73] width 14 height 14
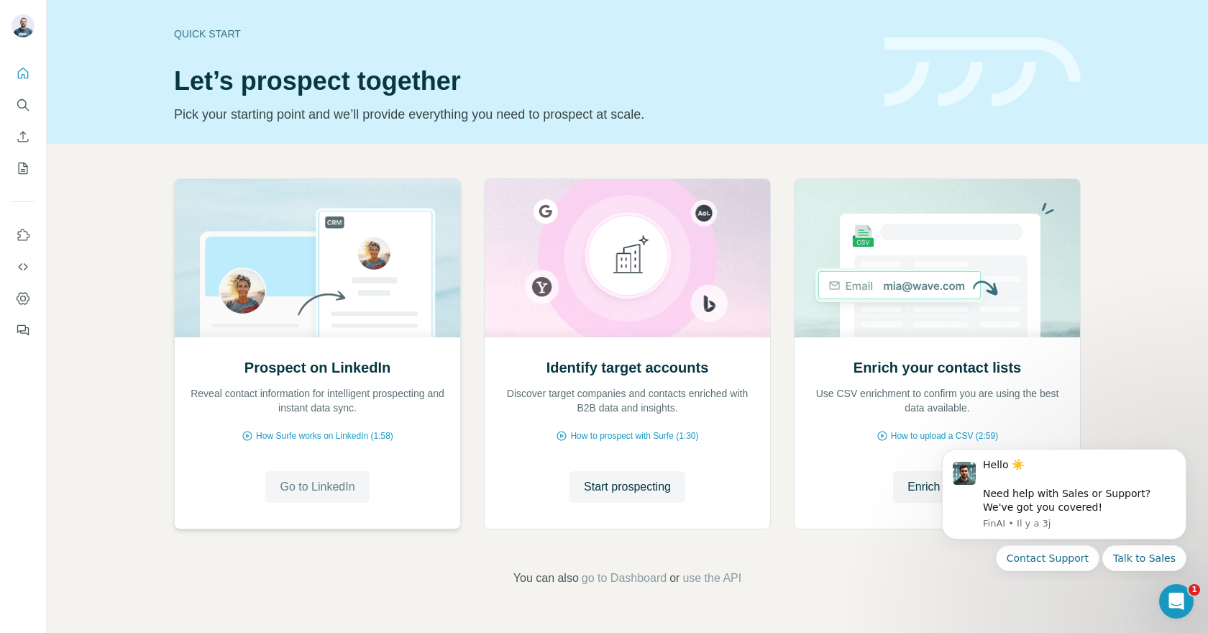
click at [342, 482] on span "Go to LinkedIn" at bounding box center [317, 486] width 75 height 17
click at [92, 267] on div "Prospect on LinkedIn Reveal contact information for intelligent prospecting and…" at bounding box center [627, 382] width 1161 height 477
click at [26, 301] on icon "Dashboard" at bounding box center [23, 298] width 14 height 14
click at [311, 436] on span "How Surfe works on LinkedIn (1:58)" at bounding box center [324, 435] width 137 height 13
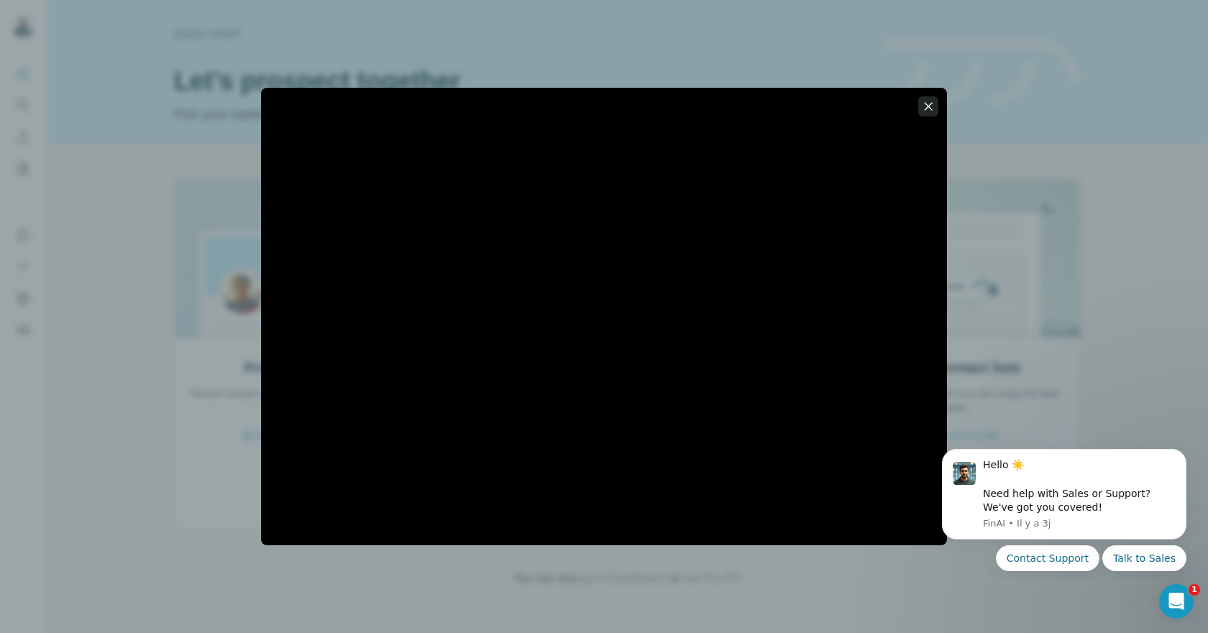
click at [932, 109] on icon "button" at bounding box center [928, 106] width 14 height 14
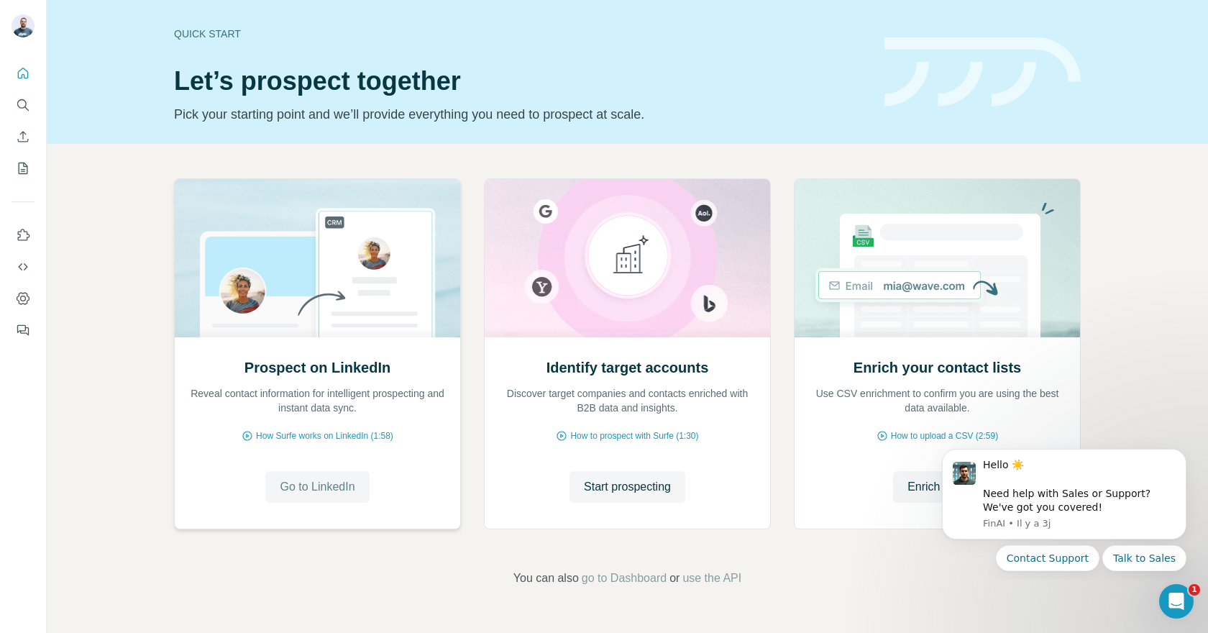
click at [321, 480] on span "Go to LinkedIn" at bounding box center [317, 486] width 75 height 17
click at [124, 342] on div "Prospect on LinkedIn Reveal contact information for intelligent prospecting and…" at bounding box center [627, 382] width 1161 height 477
click at [733, 585] on span "use the API" at bounding box center [711, 577] width 59 height 17
